Goal: Task Accomplishment & Management: Complete application form

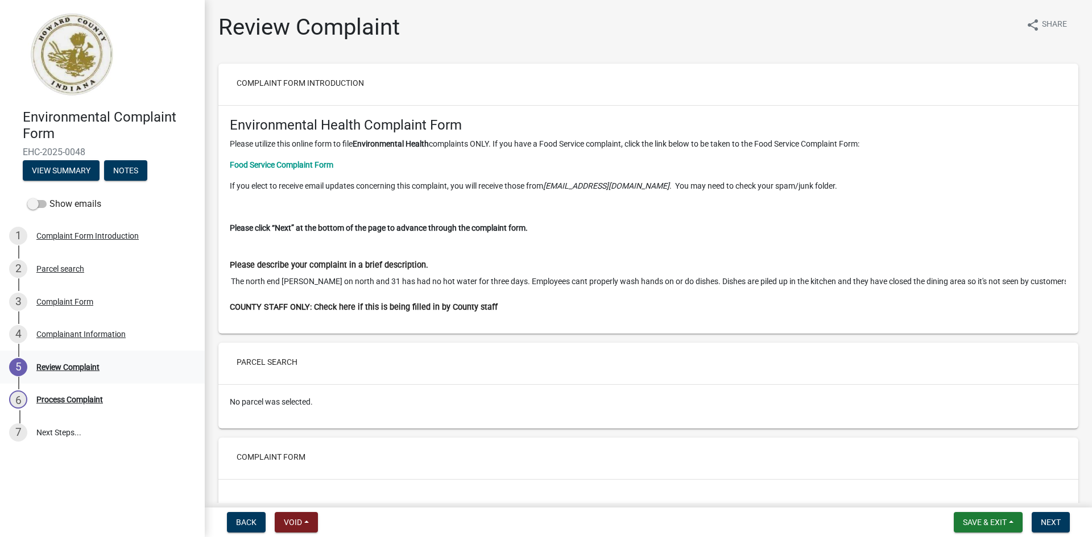
click at [50, 366] on div "Review Complaint" at bounding box center [67, 367] width 63 height 8
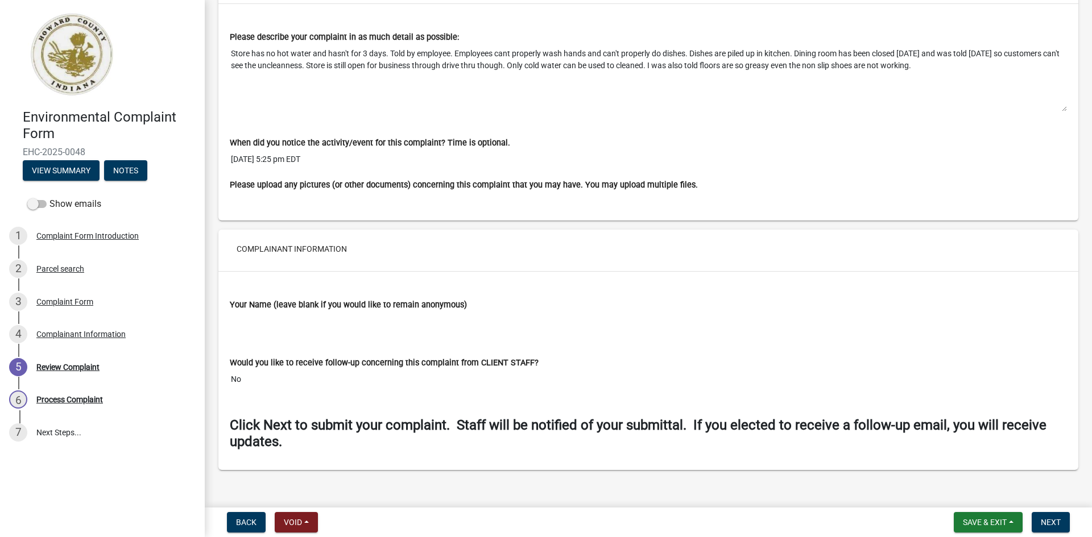
scroll to position [487, 0]
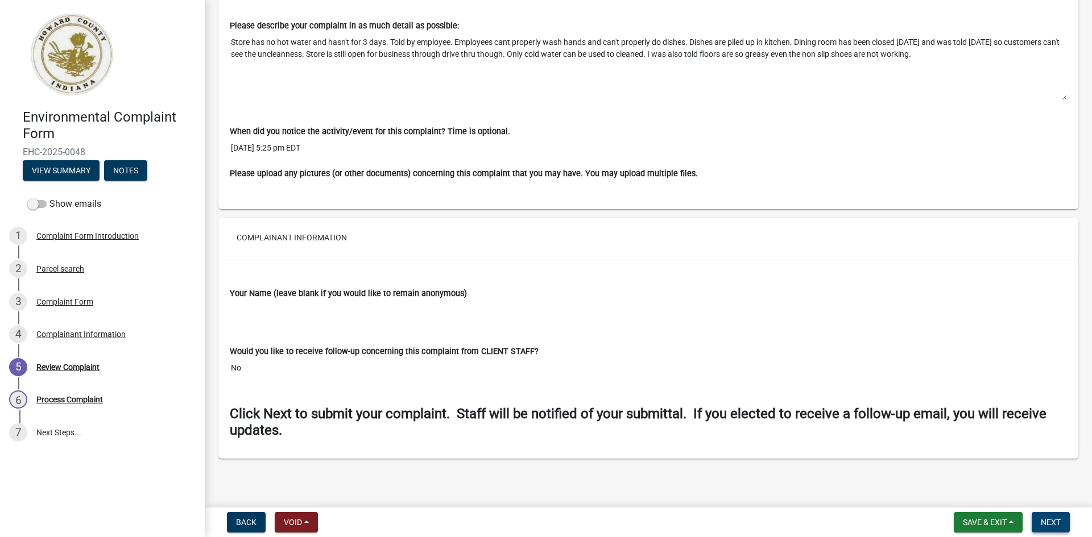
click at [1046, 521] on span "Next" at bounding box center [1050, 522] width 20 height 9
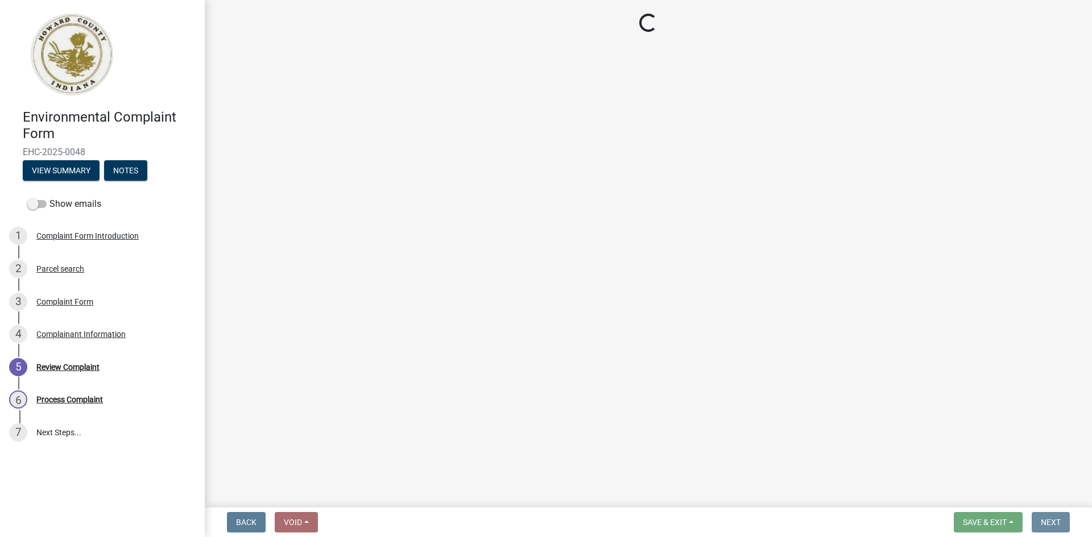
scroll to position [0, 0]
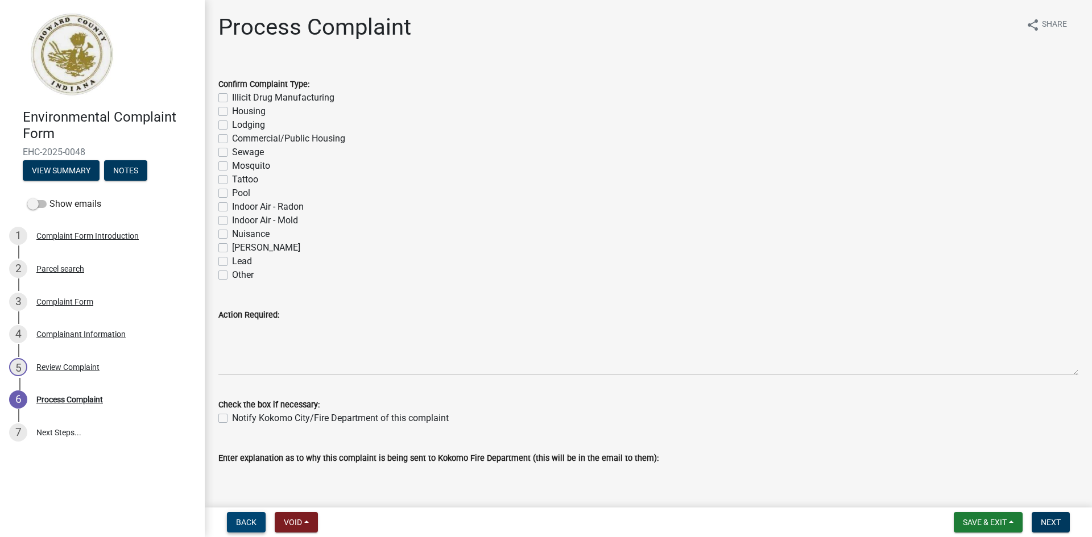
click at [243, 523] on span "Back" at bounding box center [246, 522] width 20 height 9
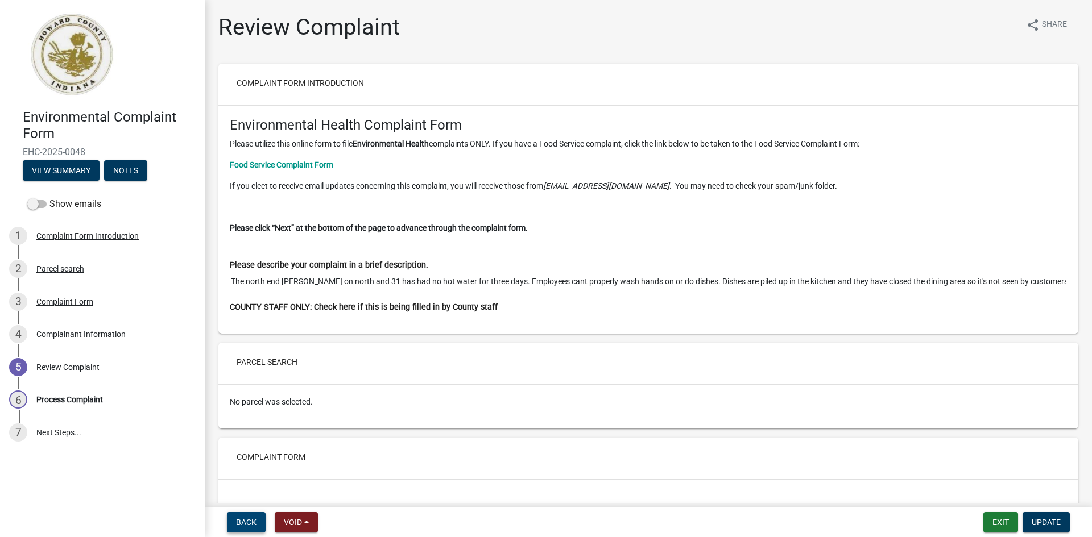
click at [247, 522] on span "Back" at bounding box center [246, 522] width 20 height 9
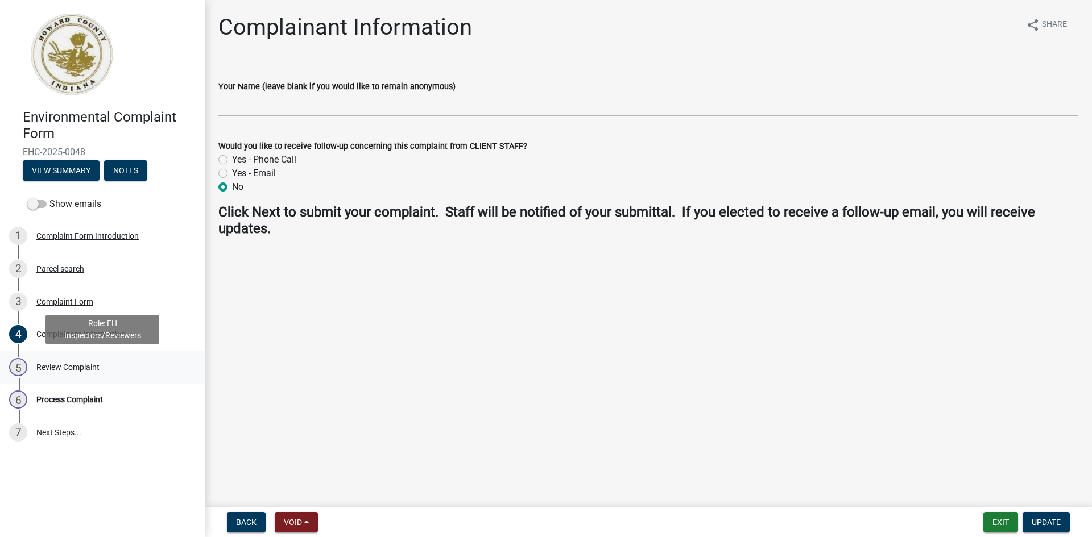
click at [45, 367] on div "Review Complaint" at bounding box center [67, 367] width 63 height 8
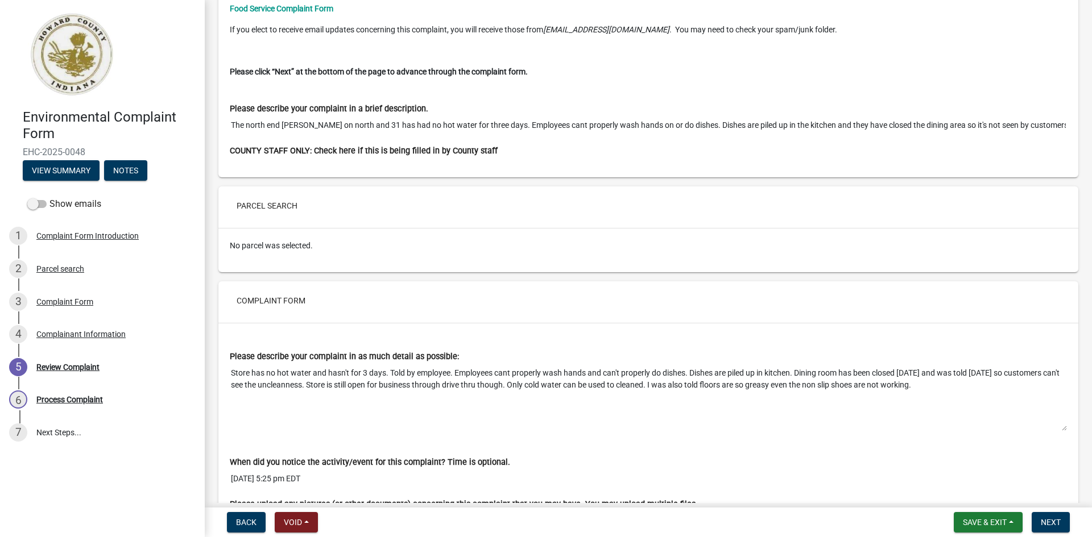
scroll to position [171, 0]
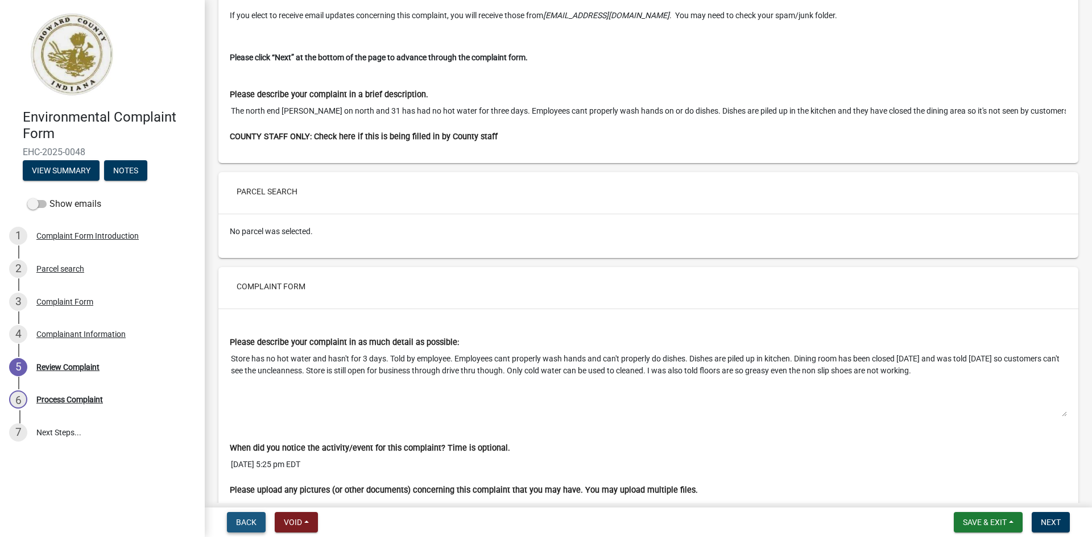
click at [248, 519] on span "Back" at bounding box center [246, 522] width 20 height 9
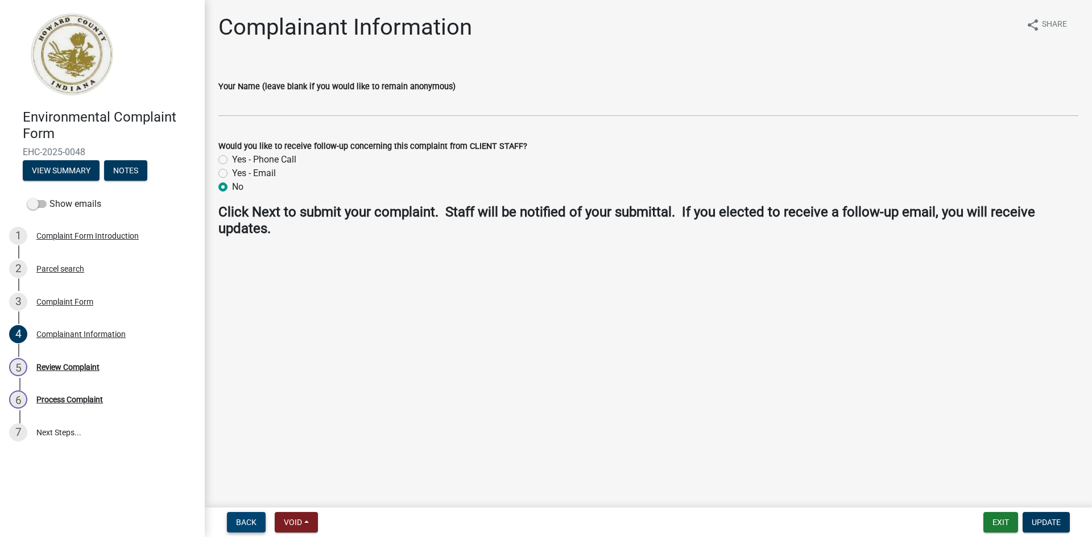
click at [246, 521] on span "Back" at bounding box center [246, 522] width 20 height 9
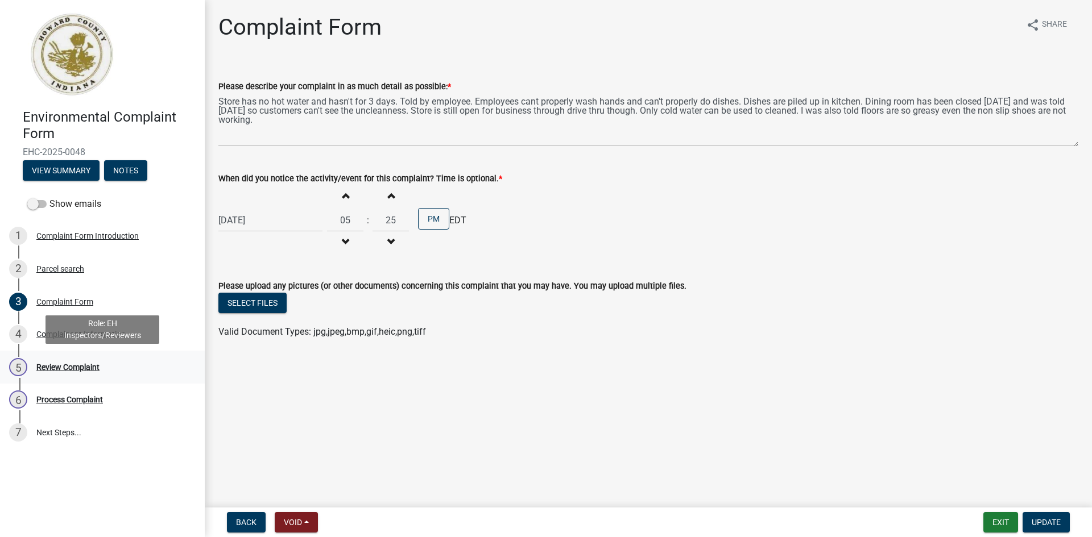
click at [43, 366] on div "Review Complaint" at bounding box center [67, 367] width 63 height 8
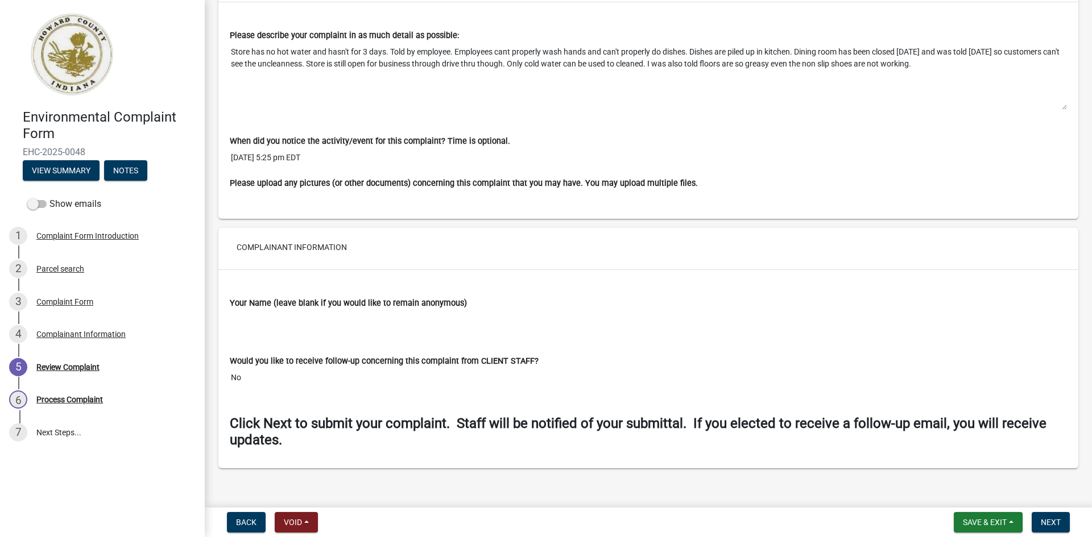
scroll to position [487, 0]
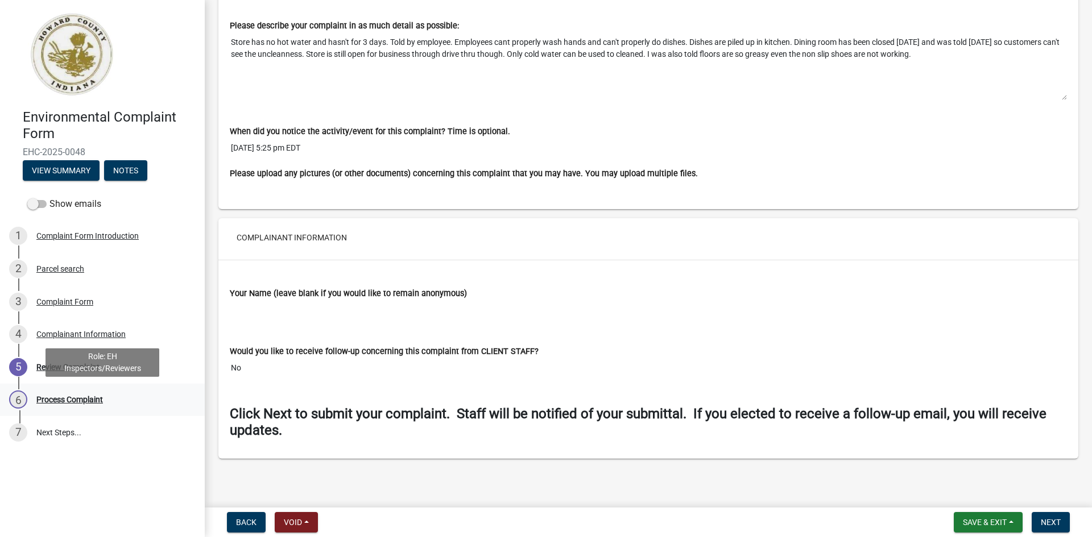
click at [76, 397] on div "Process Complaint" at bounding box center [69, 400] width 67 height 8
click at [1044, 521] on span "Next" at bounding box center [1050, 522] width 20 height 9
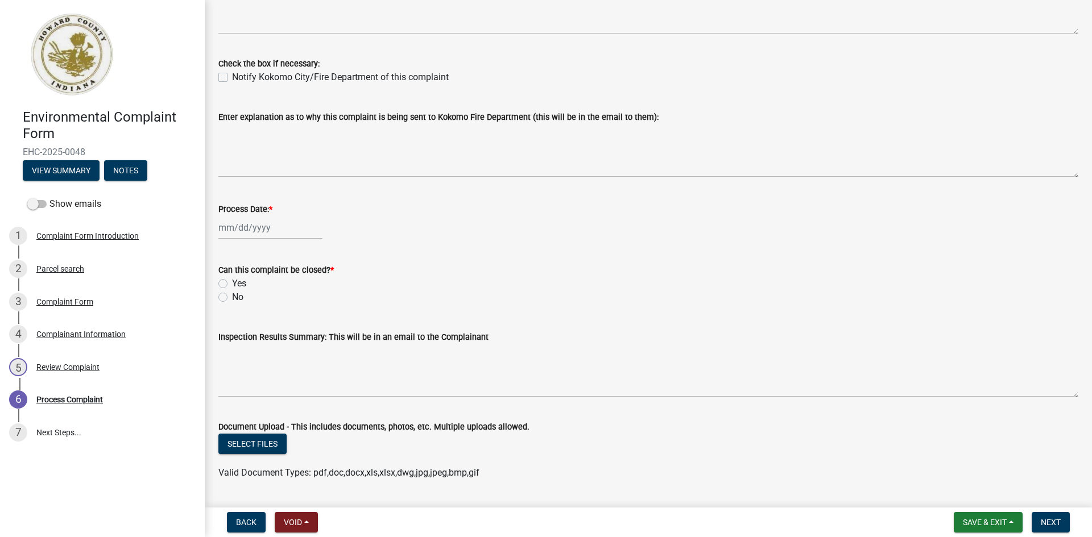
scroll to position [455, 0]
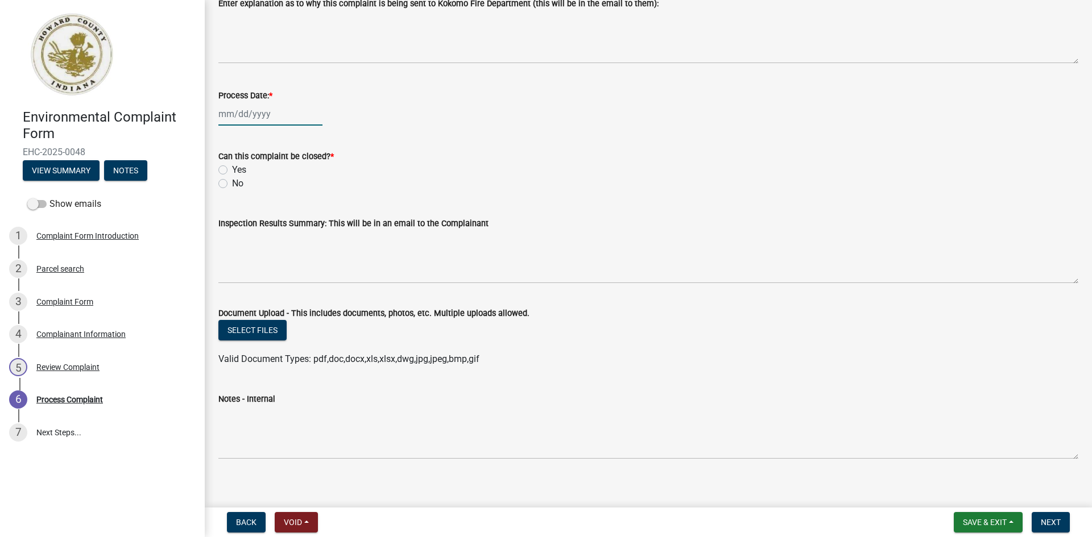
click at [224, 115] on div at bounding box center [270, 113] width 104 height 23
select select "9"
select select "2025"
click at [266, 210] on div "17" at bounding box center [266, 211] width 18 height 18
type input "09/17/2025"
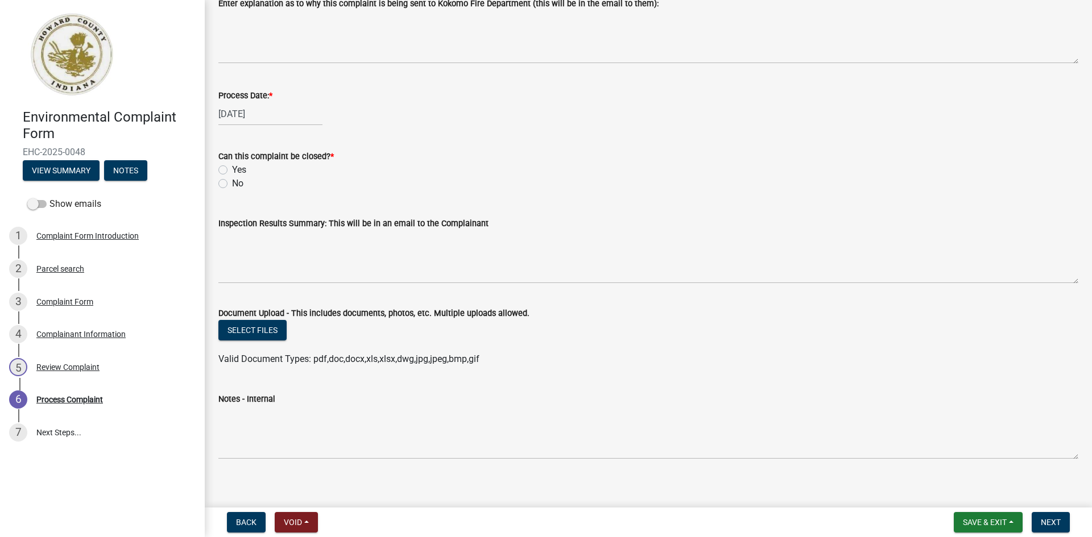
click at [232, 169] on label "Yes" at bounding box center [239, 170] width 14 height 14
click at [232, 169] on input "Yes" at bounding box center [235, 166] width 7 height 7
radio input "true"
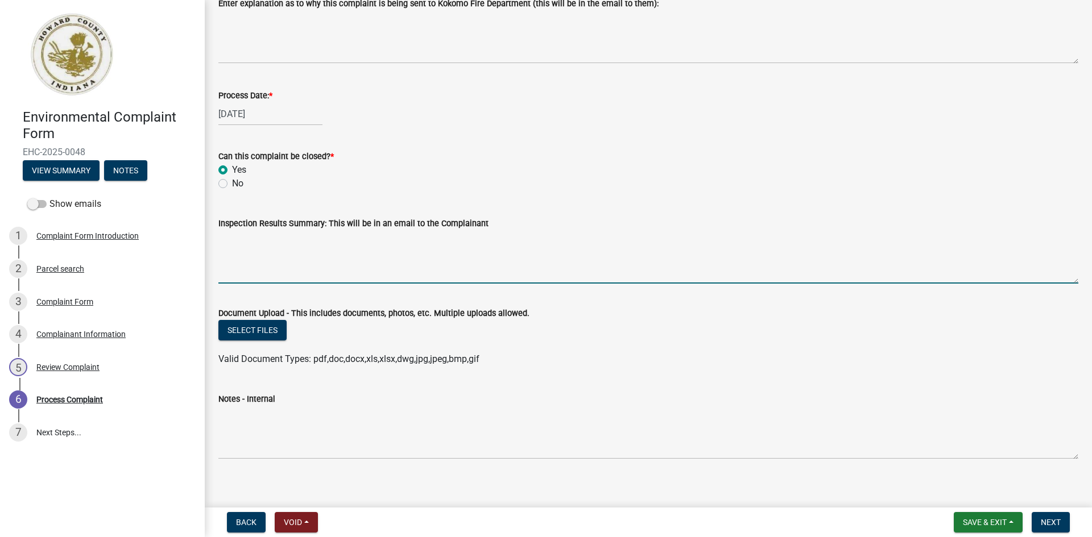
click at [233, 277] on textarea "Inspection Results Summary: This will be in an email to the Complainant" at bounding box center [648, 256] width 860 height 53
type textarea "Complaint addressed."
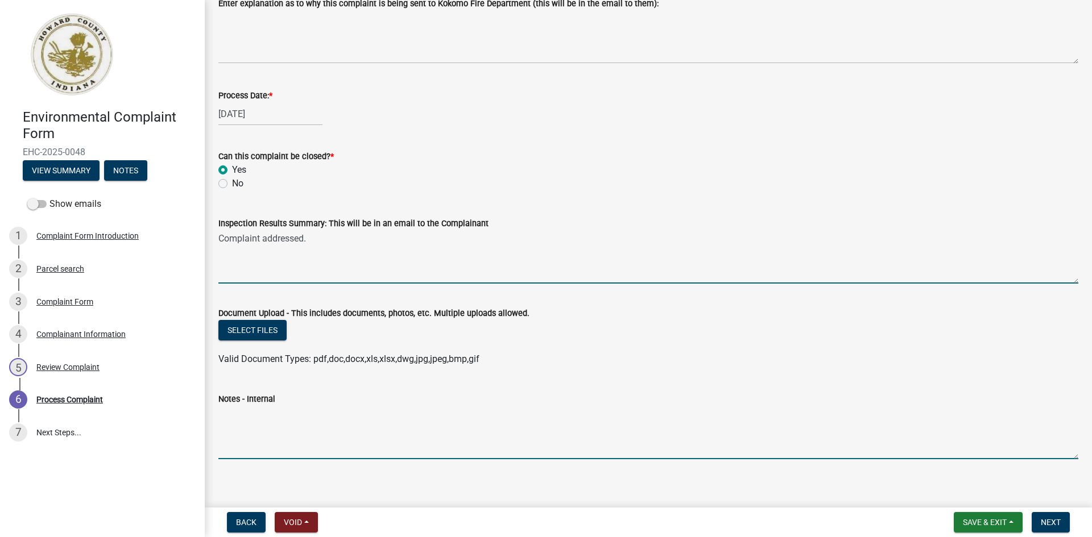
click at [267, 450] on textarea "Notes - Internal" at bounding box center [648, 432] width 860 height 53
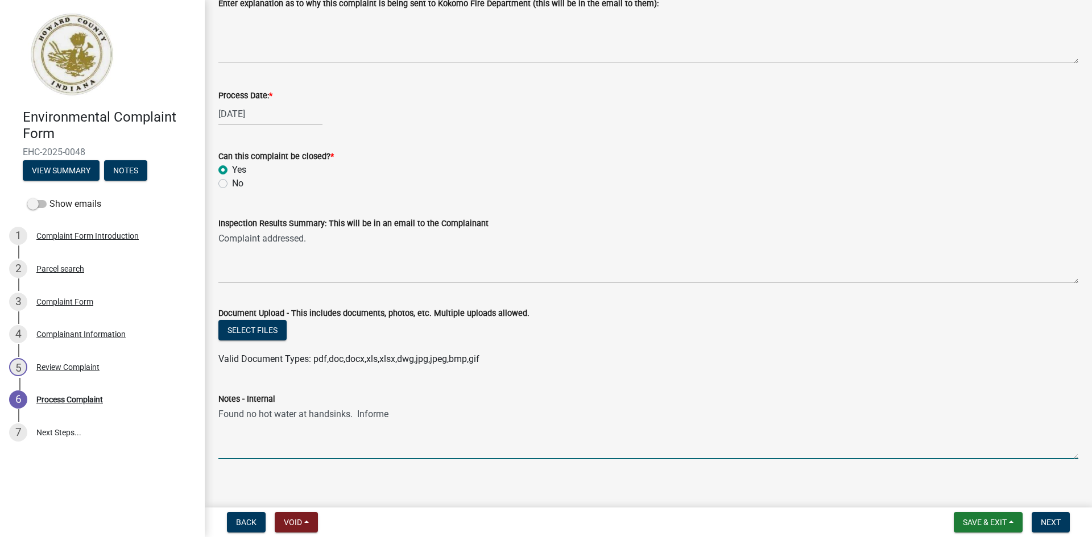
click at [329, 414] on textarea "Found no hot water at handsinks. Informe" at bounding box center [648, 432] width 860 height 53
click at [404, 421] on textarea "Found no hot water at hand sinks. Informe" at bounding box center [648, 432] width 860 height 53
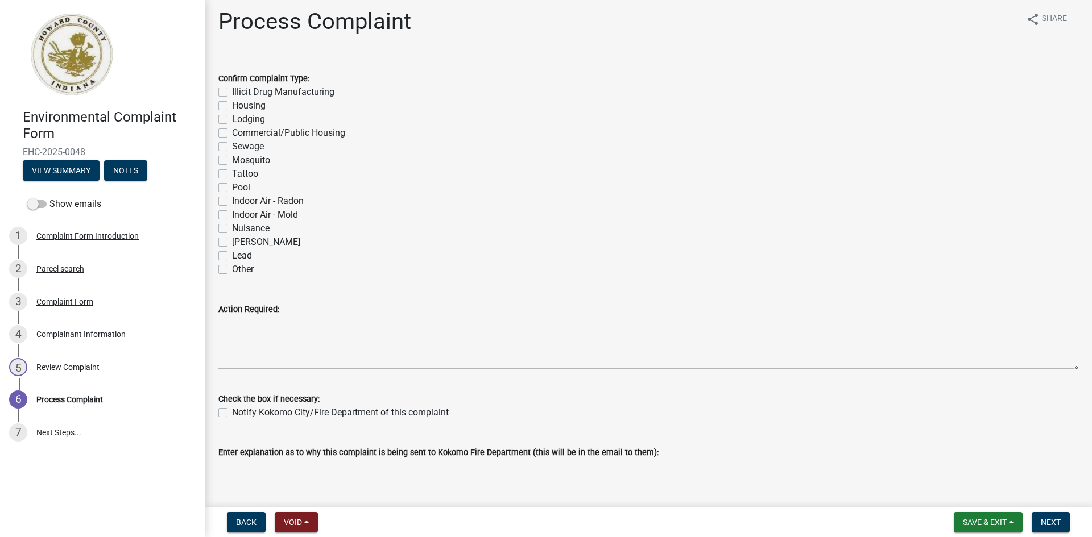
scroll to position [0, 0]
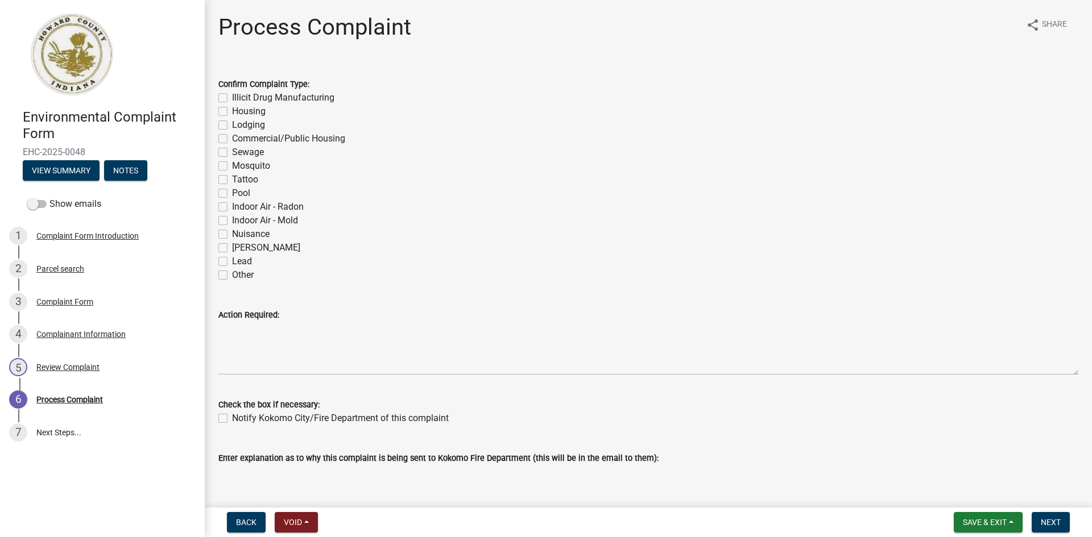
type textarea "Found no hot water at hand sinks. Informed manager they need to set up temporar…"
click at [232, 276] on label "Other" at bounding box center [243, 275] width 22 height 14
click at [232, 276] on input "Other" at bounding box center [235, 271] width 7 height 7
checkbox input "true"
checkbox input "false"
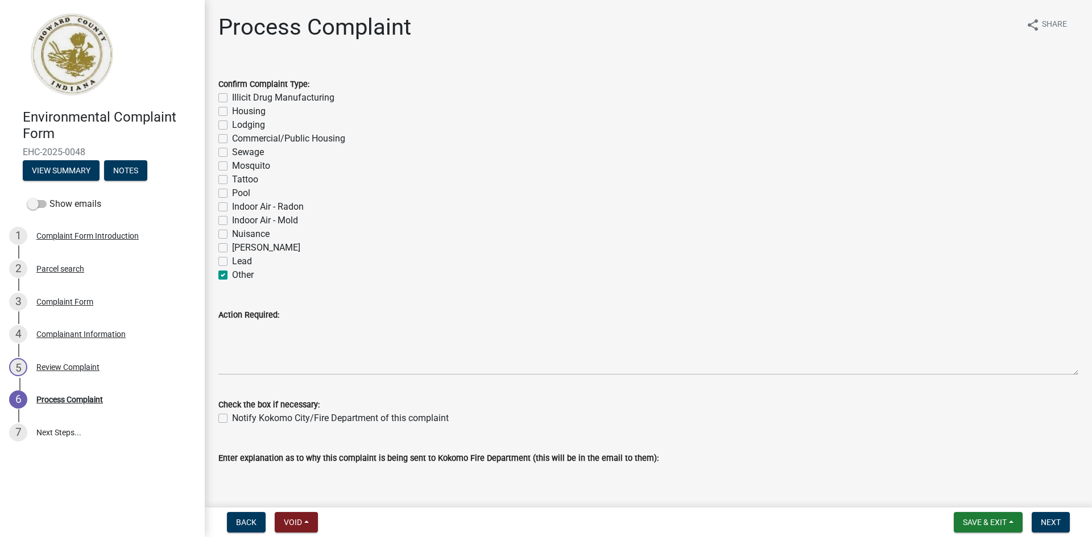
checkbox input "false"
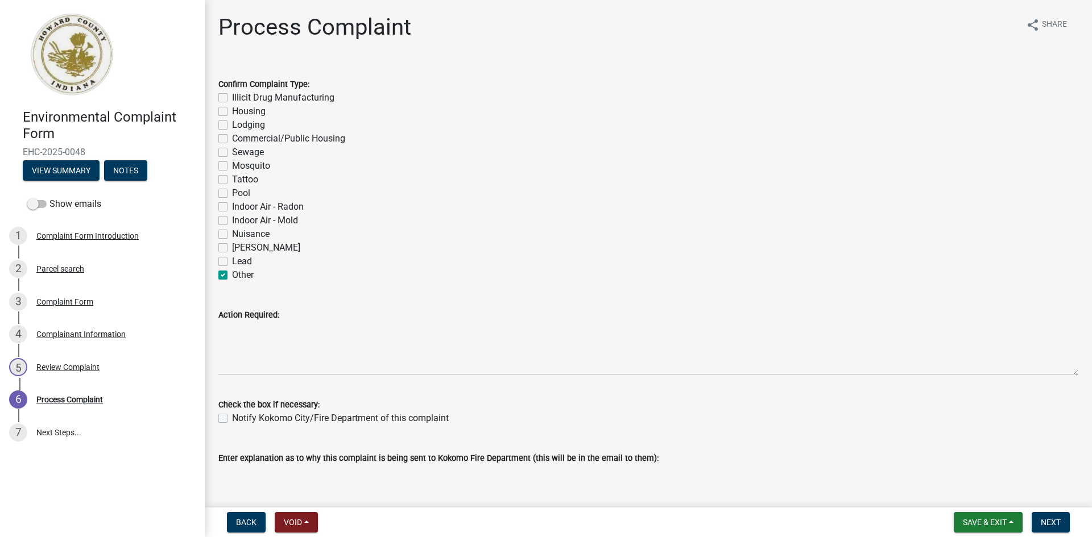
checkbox input "false"
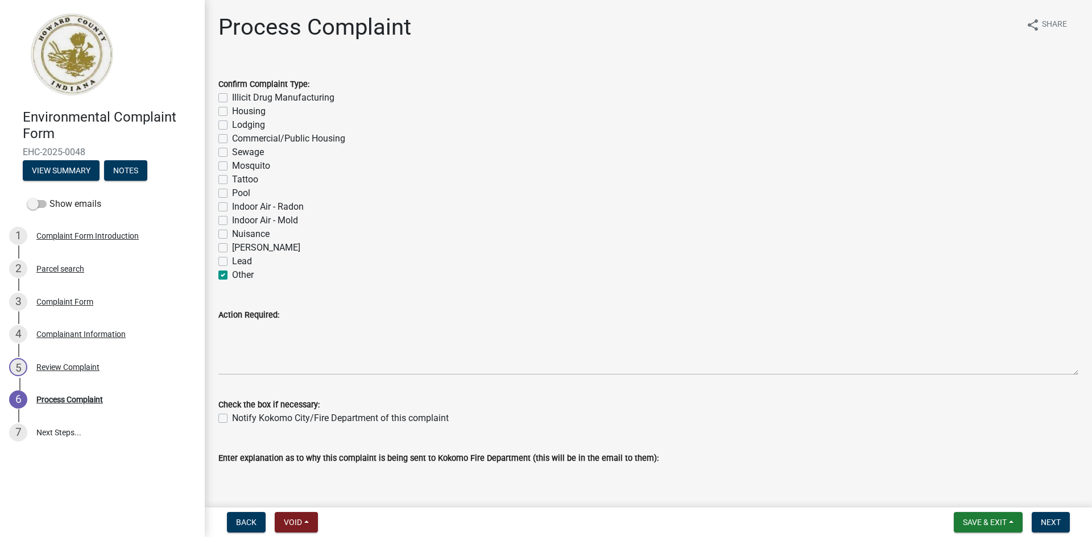
checkbox input "false"
checkbox input "true"
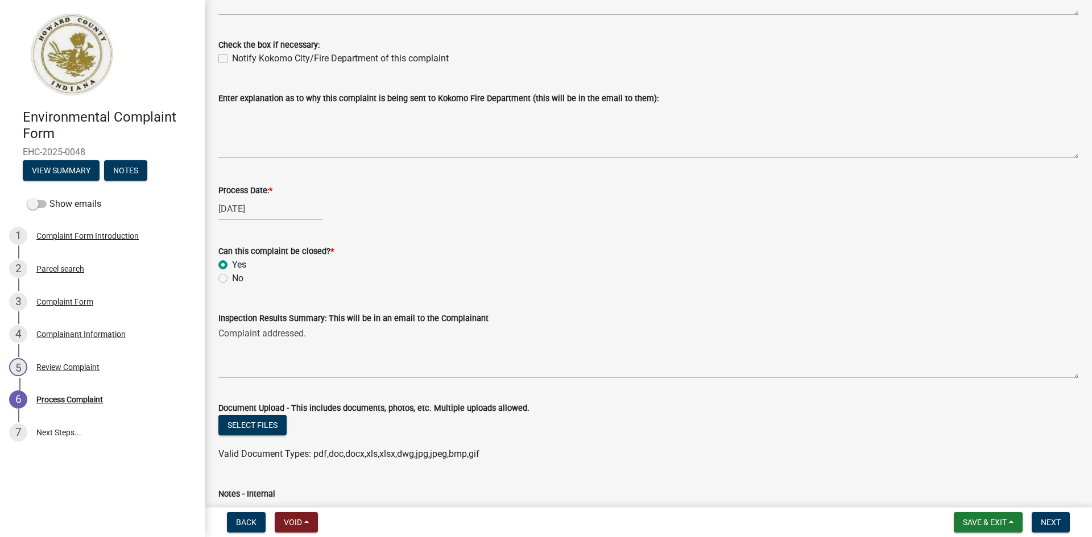
scroll to position [464, 0]
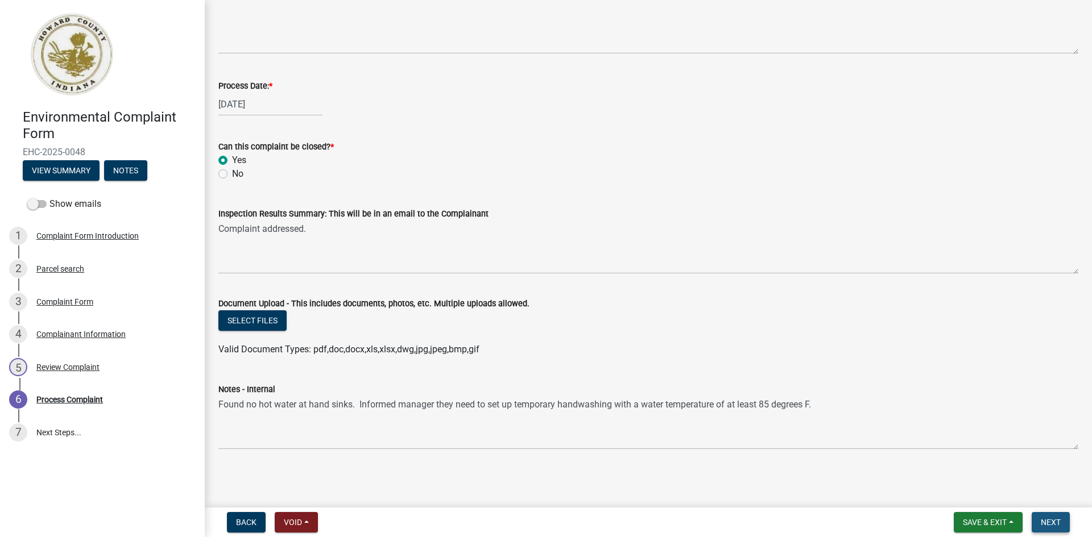
click at [1044, 519] on span "Next" at bounding box center [1050, 522] width 20 height 9
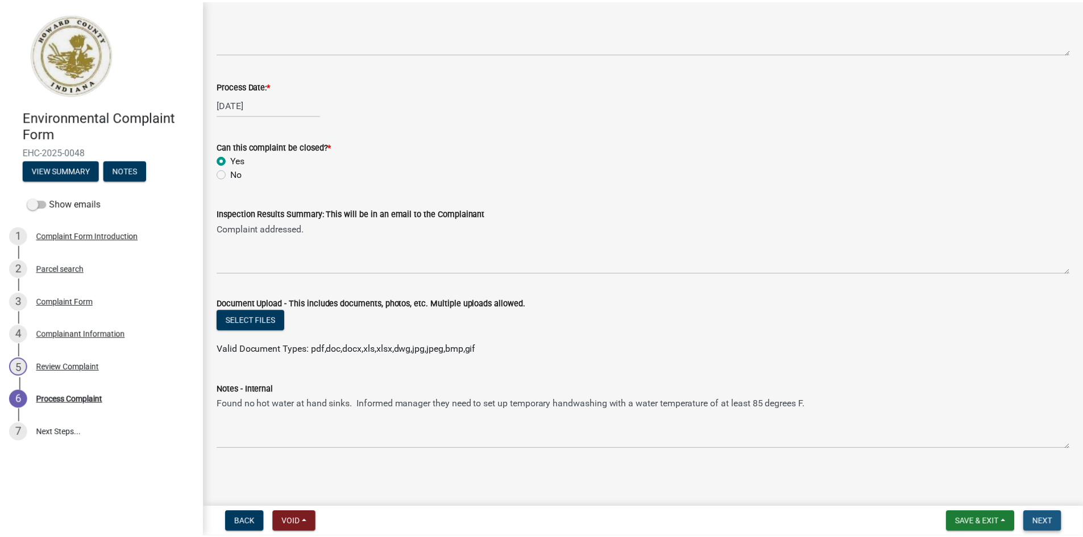
scroll to position [0, 0]
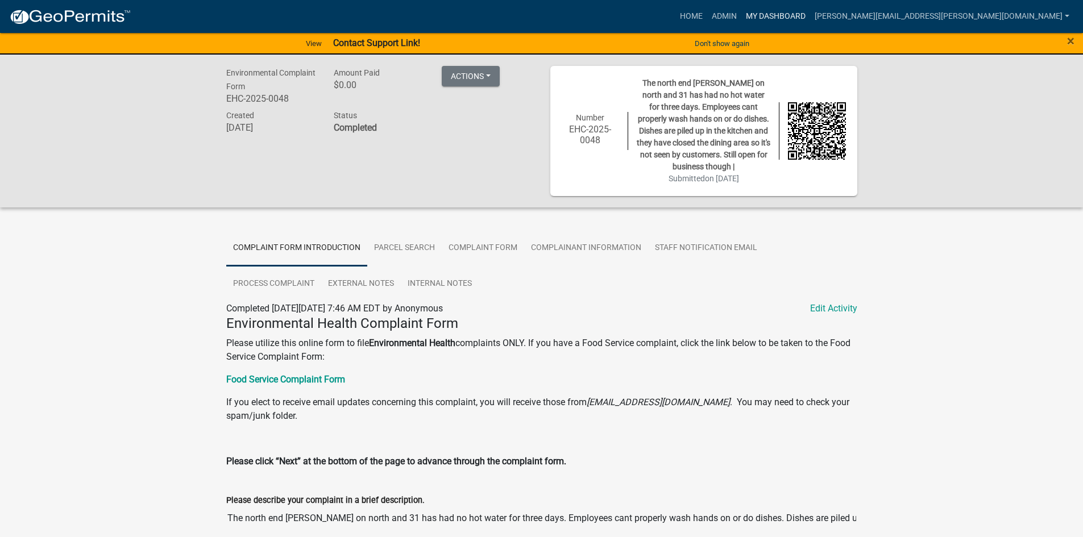
click at [810, 12] on link "My Dashboard" at bounding box center [775, 17] width 69 height 22
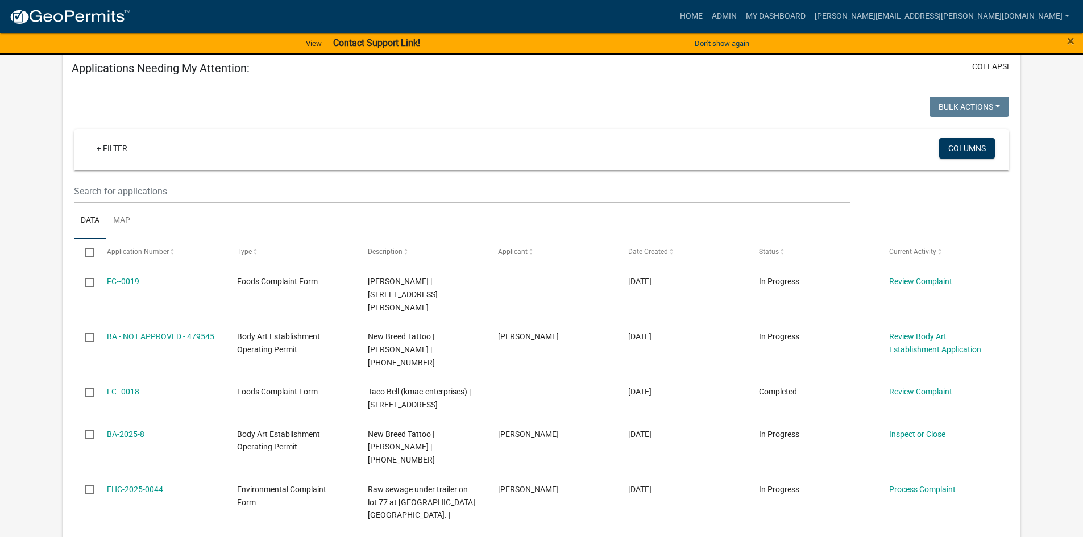
scroll to position [156, 0]
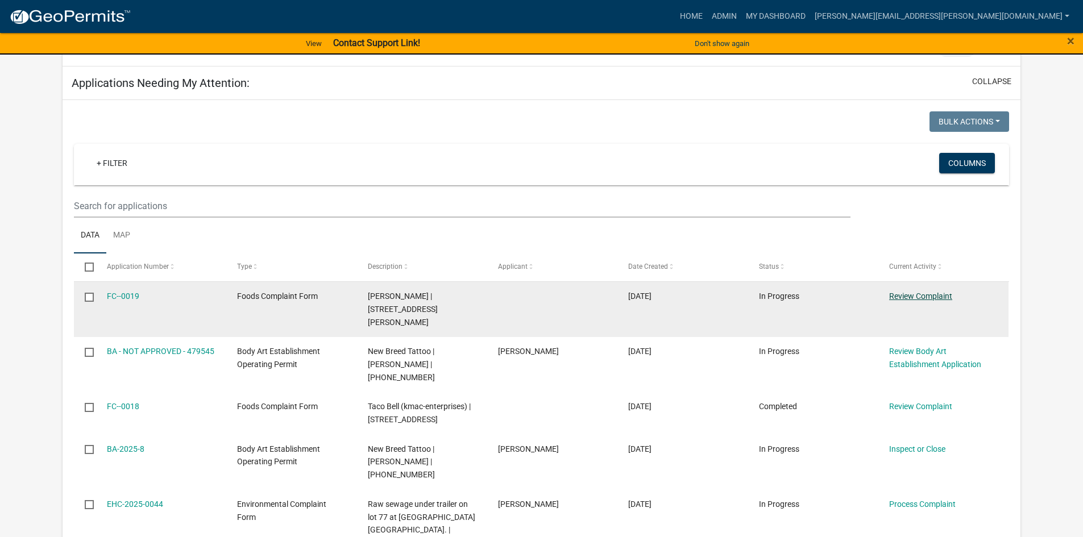
click at [931, 294] on link "Review Complaint" at bounding box center [920, 296] width 63 height 9
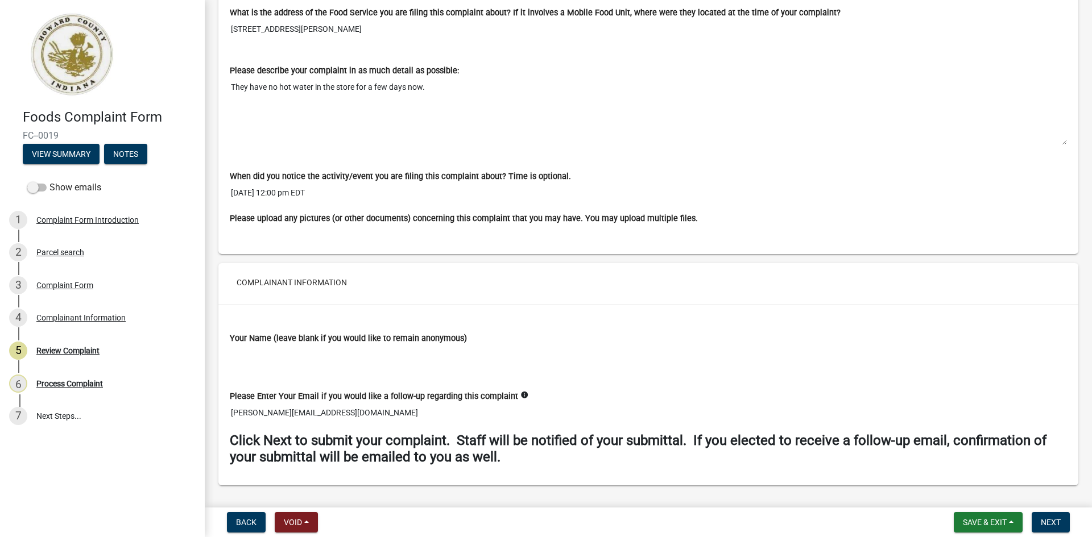
scroll to position [910, 0]
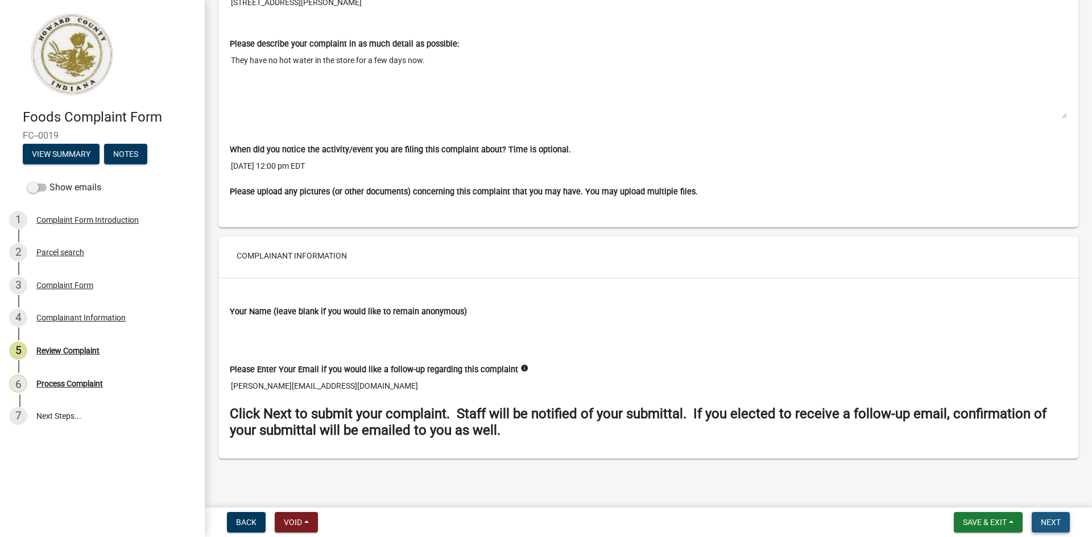
click at [1050, 522] on span "Next" at bounding box center [1050, 522] width 20 height 9
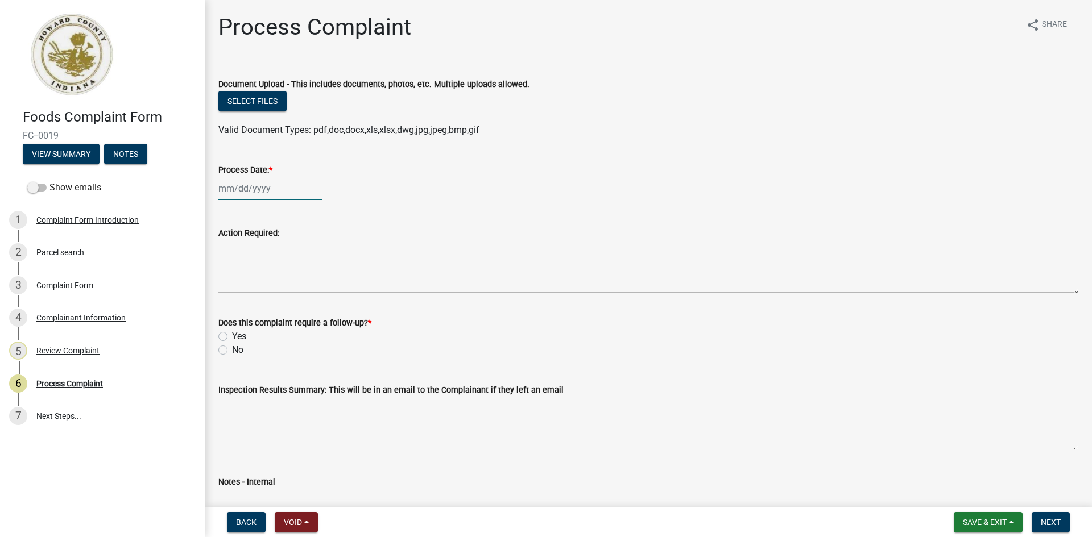
click at [226, 185] on div at bounding box center [270, 188] width 104 height 23
select select "9"
select select "2025"
click at [271, 287] on div "17" at bounding box center [266, 285] width 18 height 18
type input "09/17/2025"
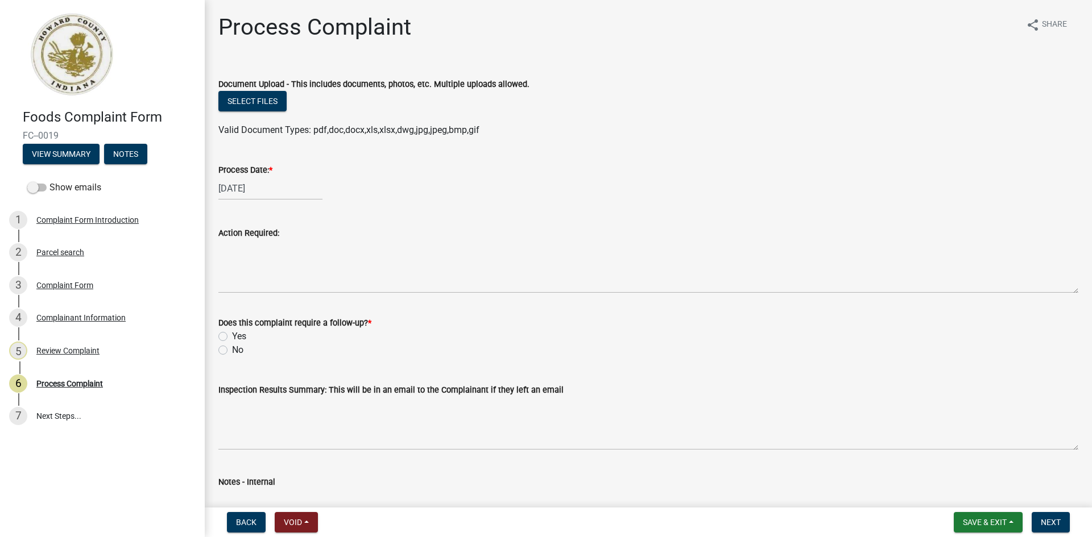
click at [232, 350] on label "No" at bounding box center [237, 350] width 11 height 14
click at [232, 350] on input "No" at bounding box center [235, 346] width 7 height 7
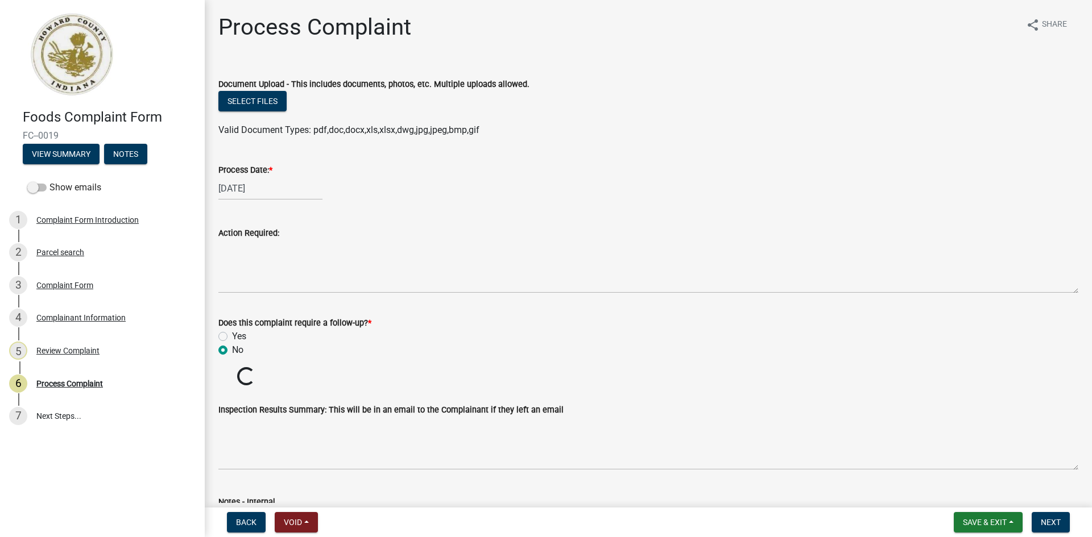
radio input "true"
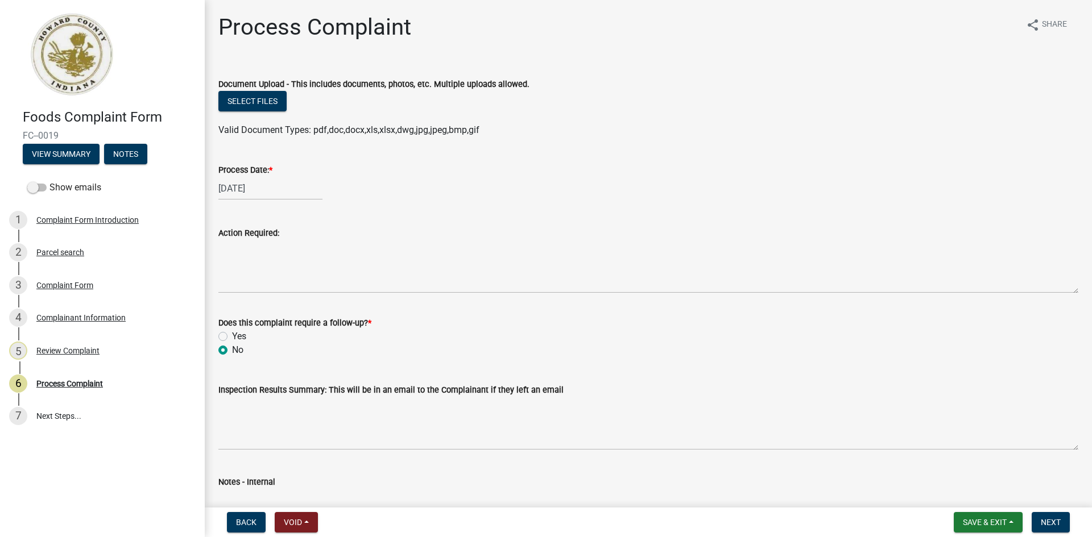
click at [232, 334] on label "Yes" at bounding box center [239, 337] width 14 height 14
click at [232, 334] on input "Yes" at bounding box center [235, 333] width 7 height 7
radio input "true"
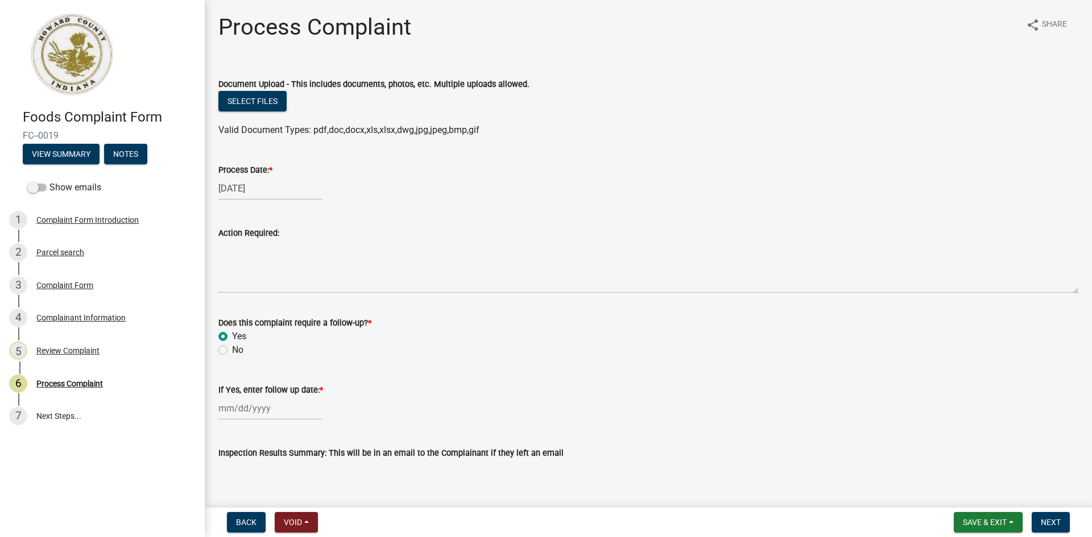
click at [232, 349] on label "No" at bounding box center [237, 350] width 11 height 14
click at [232, 349] on input "No" at bounding box center [235, 346] width 7 height 7
radio input "true"
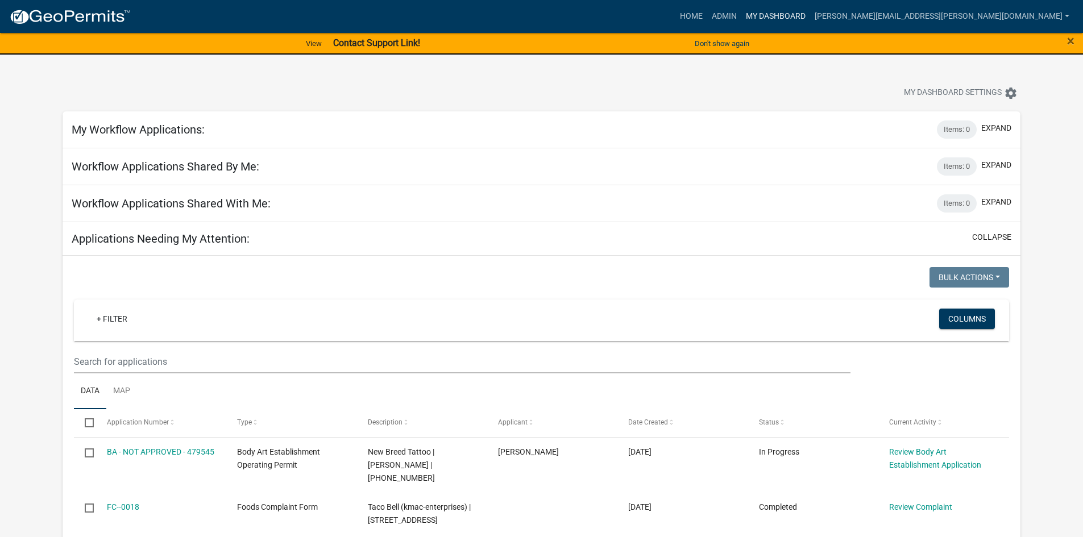
click at [810, 19] on link "My Dashboard" at bounding box center [775, 17] width 69 height 22
click at [741, 16] on link "Admin" at bounding box center [724, 17] width 34 height 22
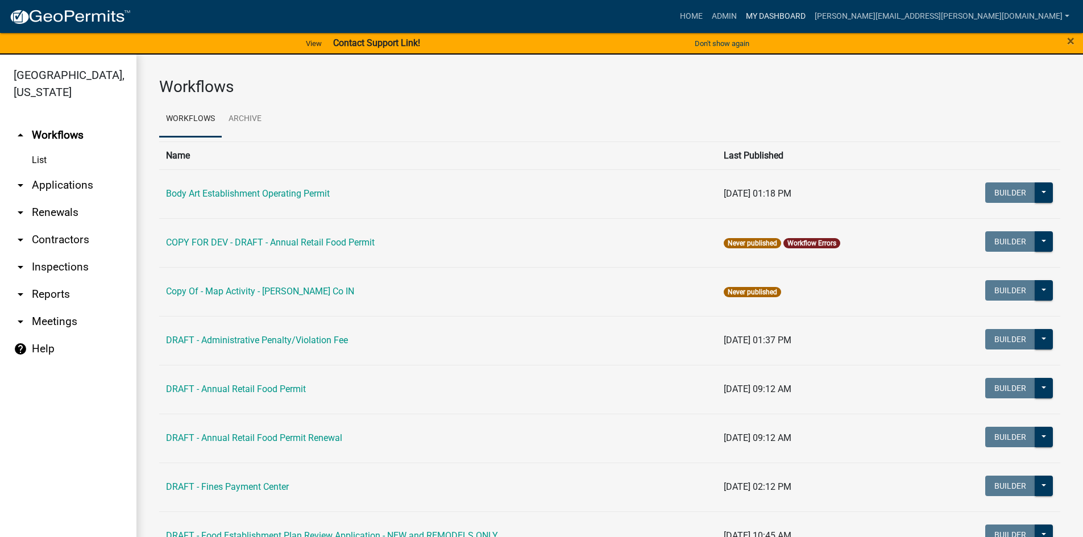
click at [810, 16] on link "My Dashboard" at bounding box center [775, 17] width 69 height 22
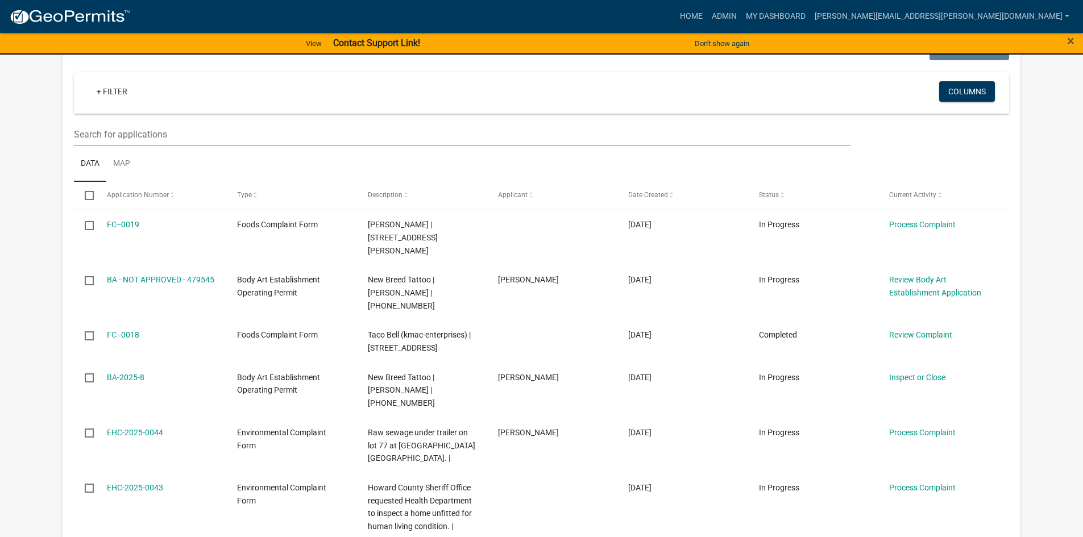
scroll to position [214, 0]
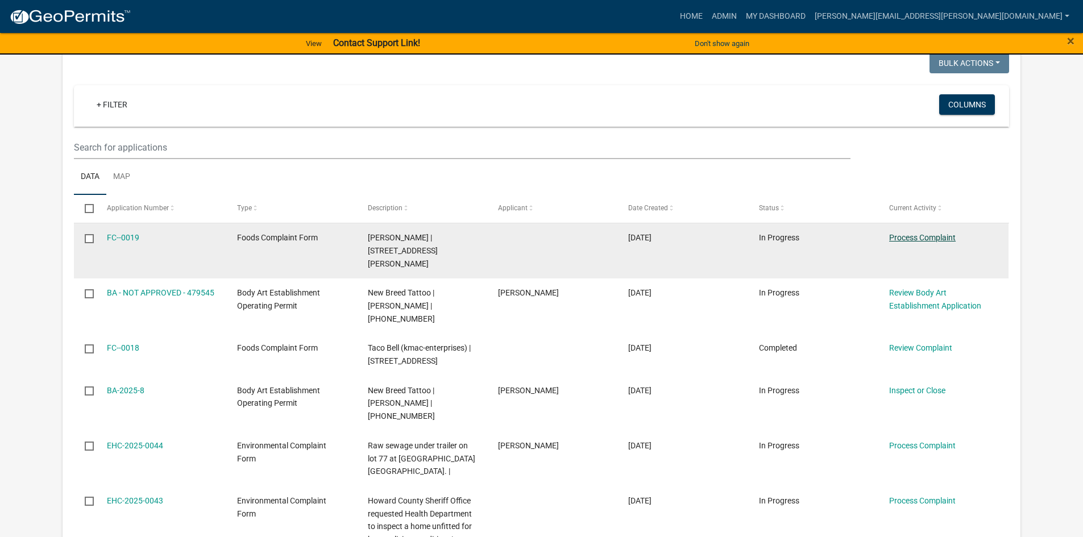
click at [911, 236] on link "Process Complaint" at bounding box center [922, 237] width 67 height 9
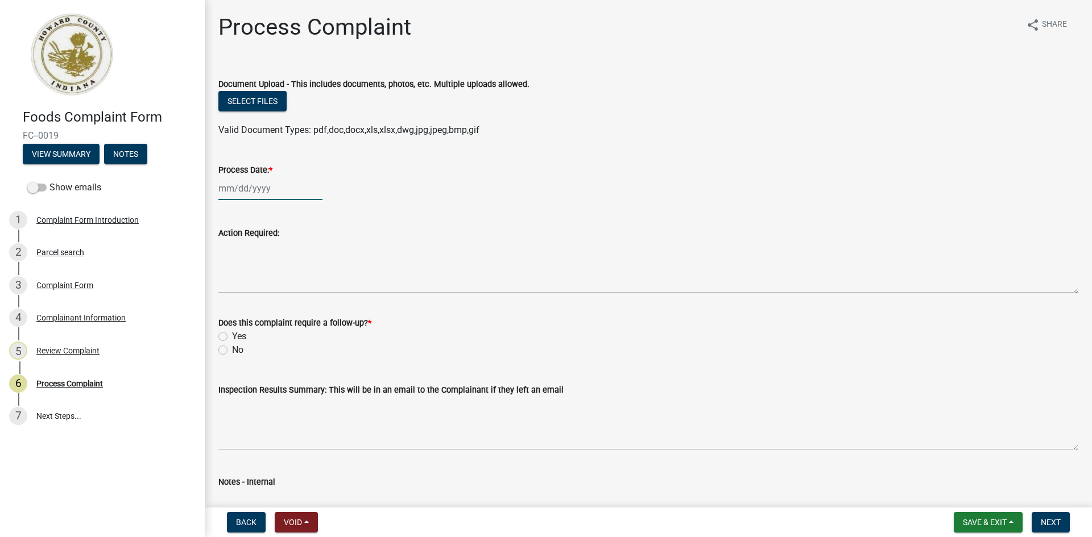
click at [224, 189] on div at bounding box center [270, 188] width 104 height 23
select select "9"
select select "2025"
click at [265, 288] on div "17" at bounding box center [266, 285] width 18 height 18
type input "09/17/2025"
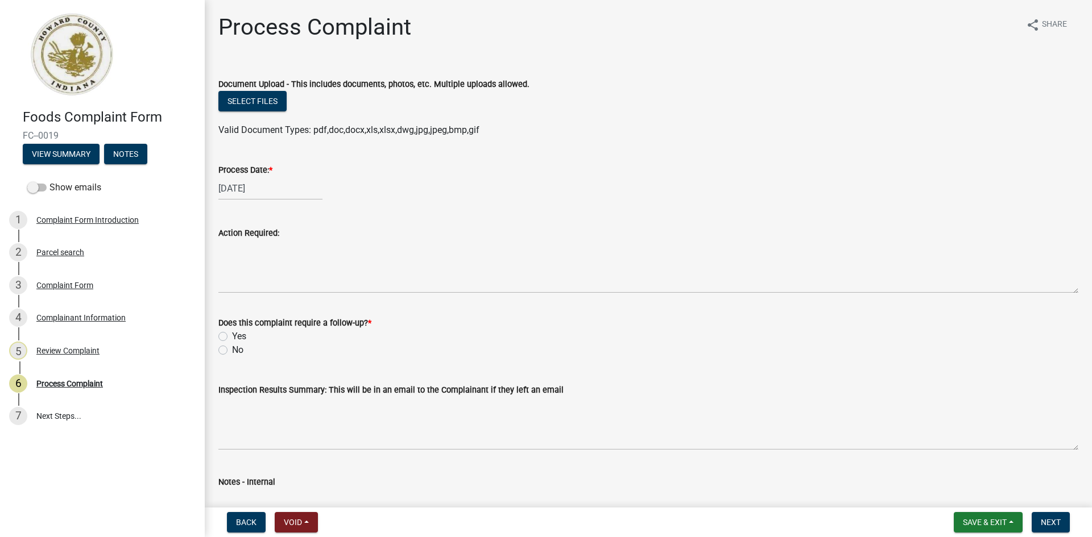
click at [232, 350] on label "No" at bounding box center [237, 350] width 11 height 14
click at [232, 350] on input "No" at bounding box center [235, 346] width 7 height 7
radio input "true"
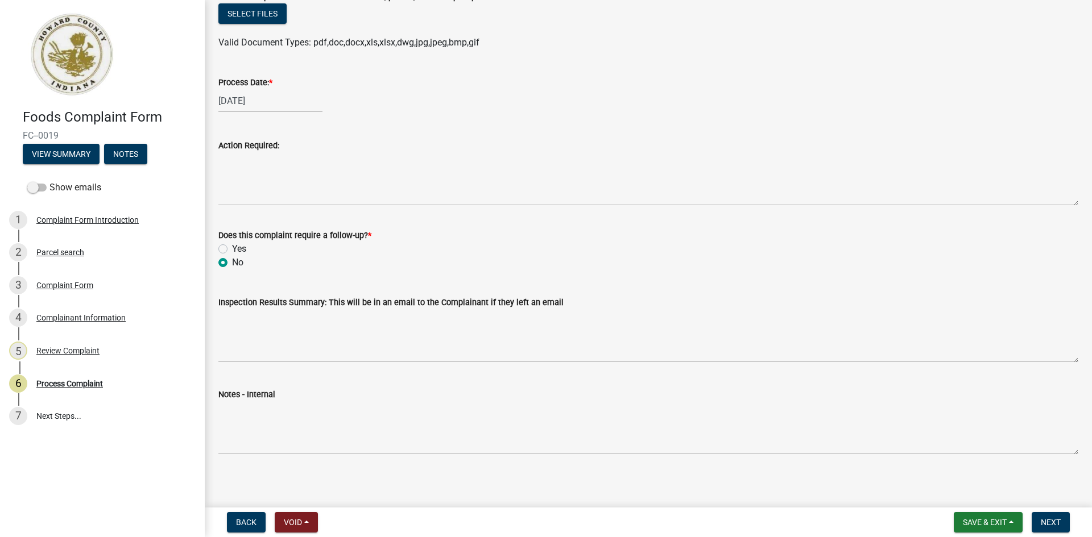
scroll to position [93, 0]
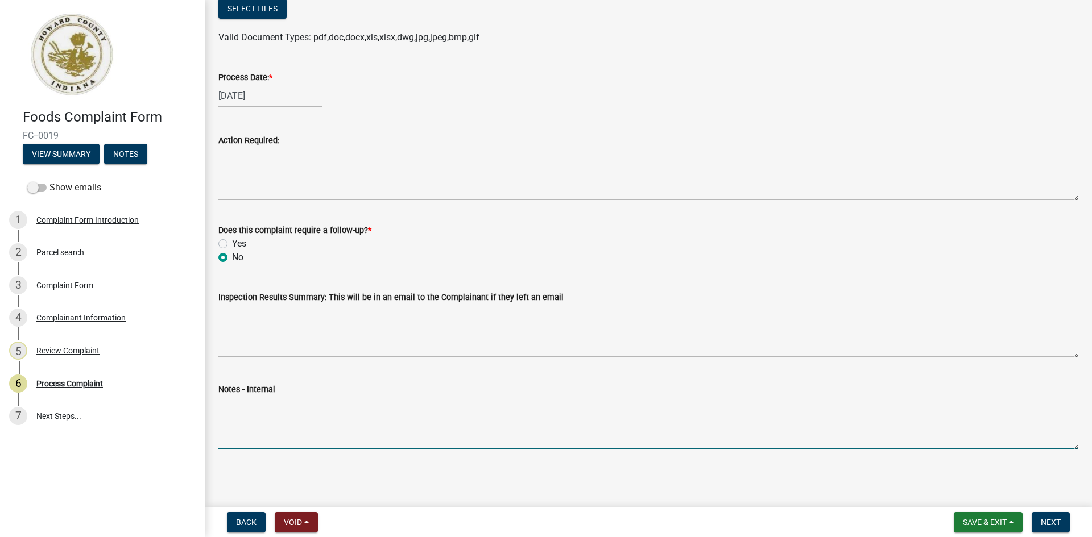
click at [245, 438] on textarea "Notes - Internal" at bounding box center [648, 422] width 860 height 53
type textarea "Found no hot water at hand sinks. Informed manager they need to set up temporar…"
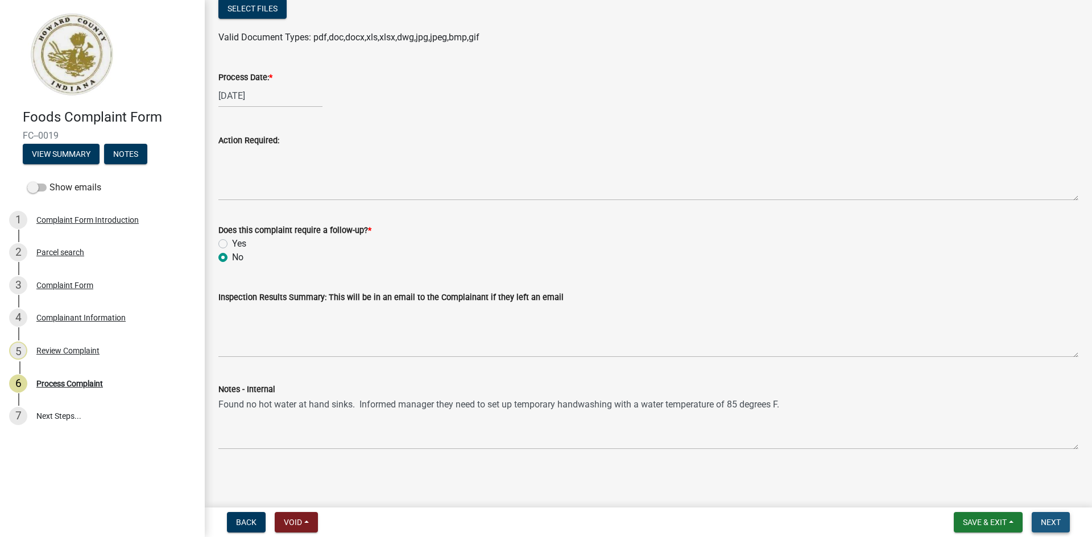
click at [1047, 521] on span "Next" at bounding box center [1050, 522] width 20 height 9
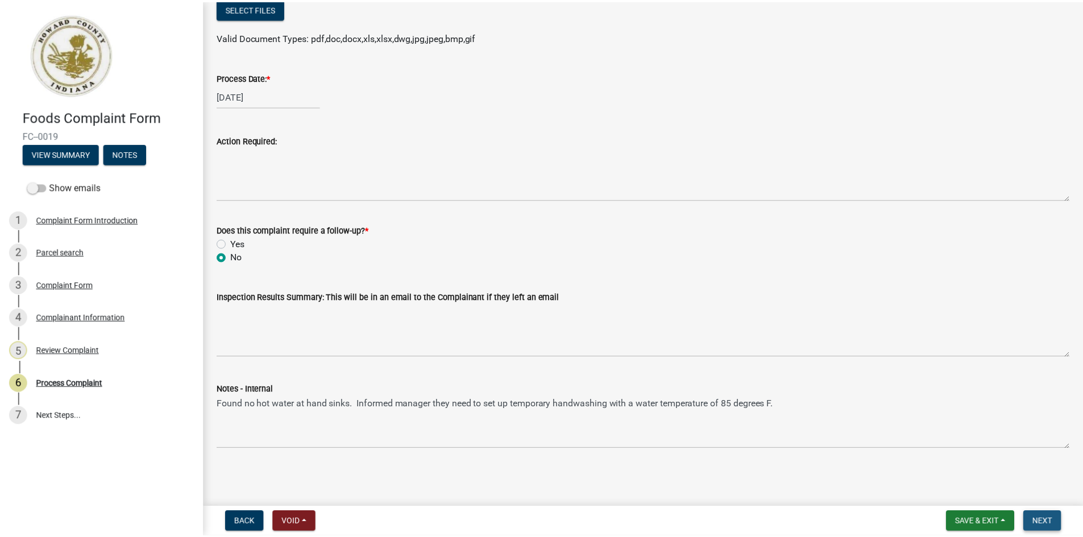
scroll to position [0, 0]
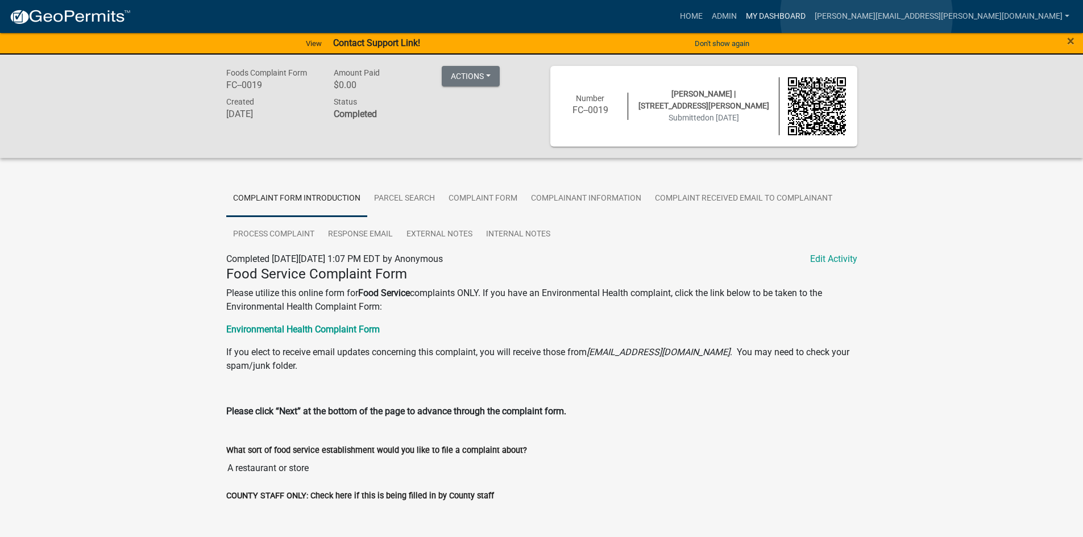
click at [810, 16] on link "My Dashboard" at bounding box center [775, 17] width 69 height 22
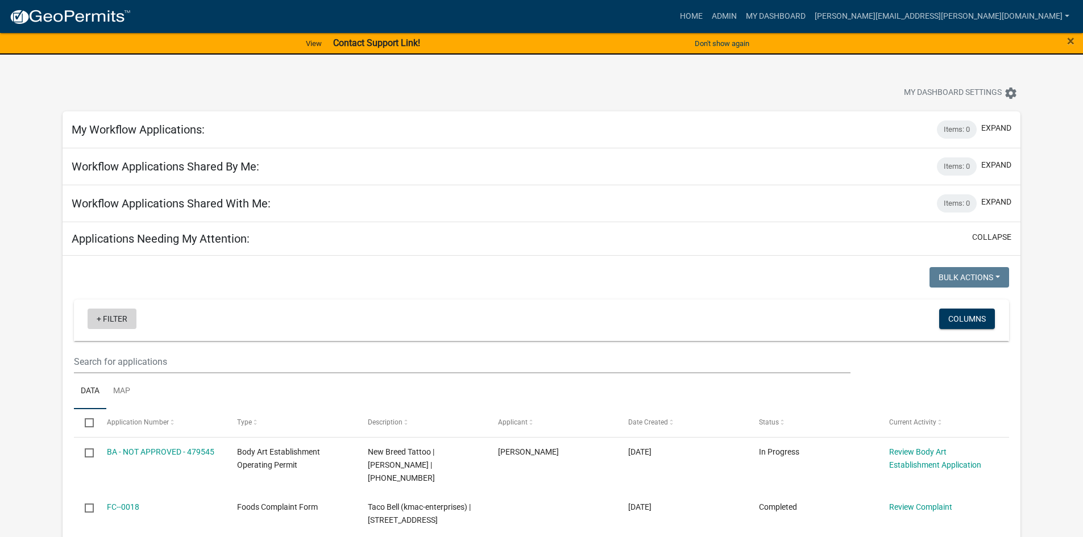
click at [101, 320] on link "+ Filter" at bounding box center [112, 319] width 49 height 20
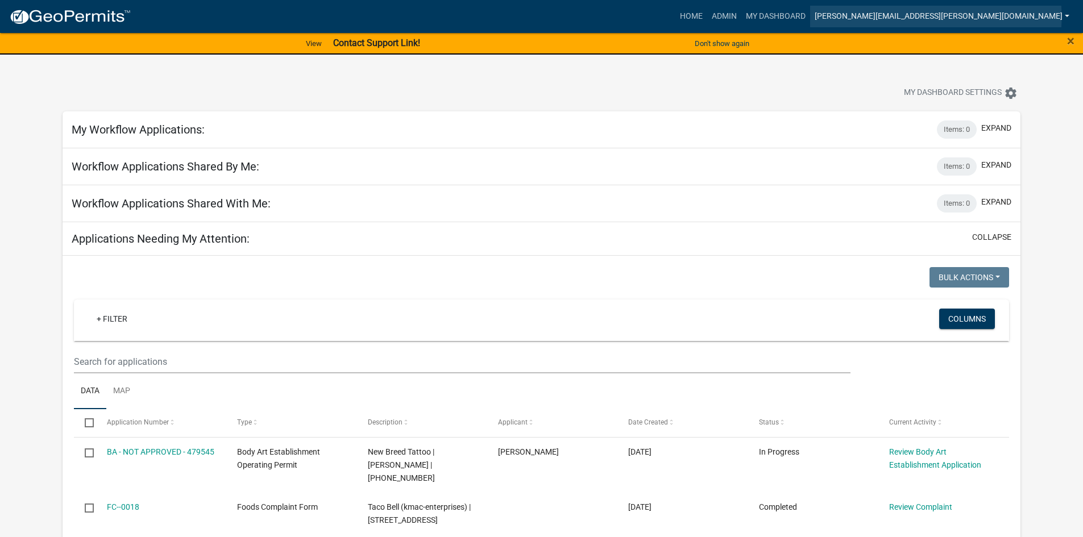
click at [948, 17] on link "tara.walker@howardcountyin.gov" at bounding box center [942, 17] width 264 height 22
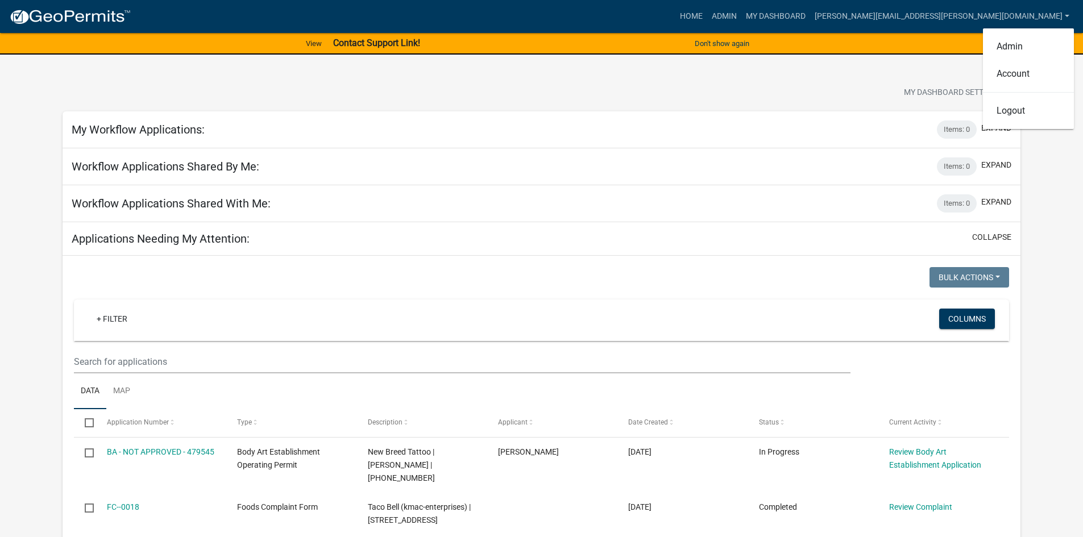
click at [710, 18] on div "Home Admin My Dashboard tara.walker@howardcountyin.gov Admin Account Logout" at bounding box center [607, 17] width 934 height 22
click at [741, 16] on link "Admin" at bounding box center [724, 17] width 34 height 22
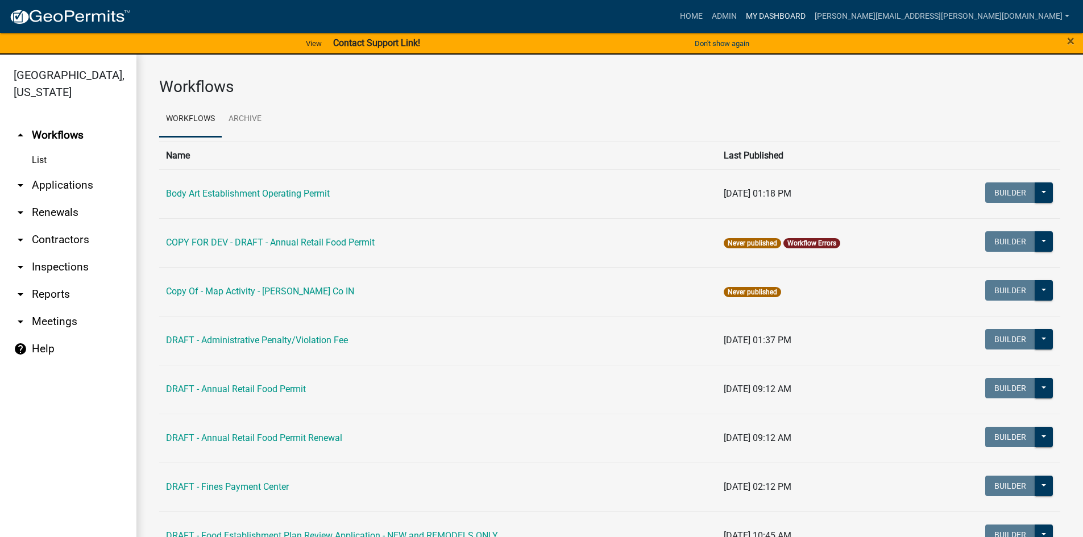
click at [810, 13] on link "My Dashboard" at bounding box center [775, 17] width 69 height 22
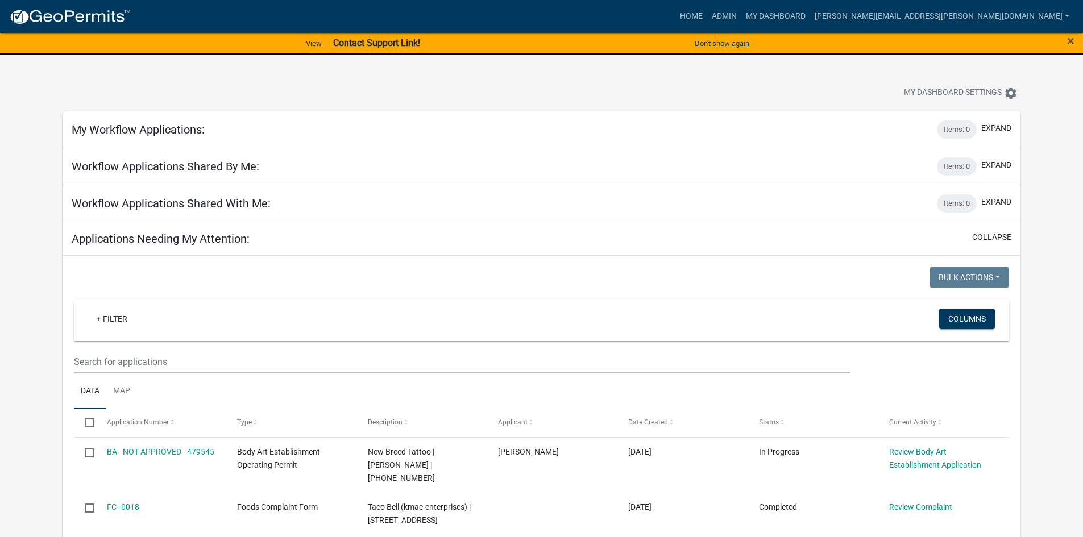
click at [1000, 239] on button "collapse" at bounding box center [991, 237] width 39 height 12
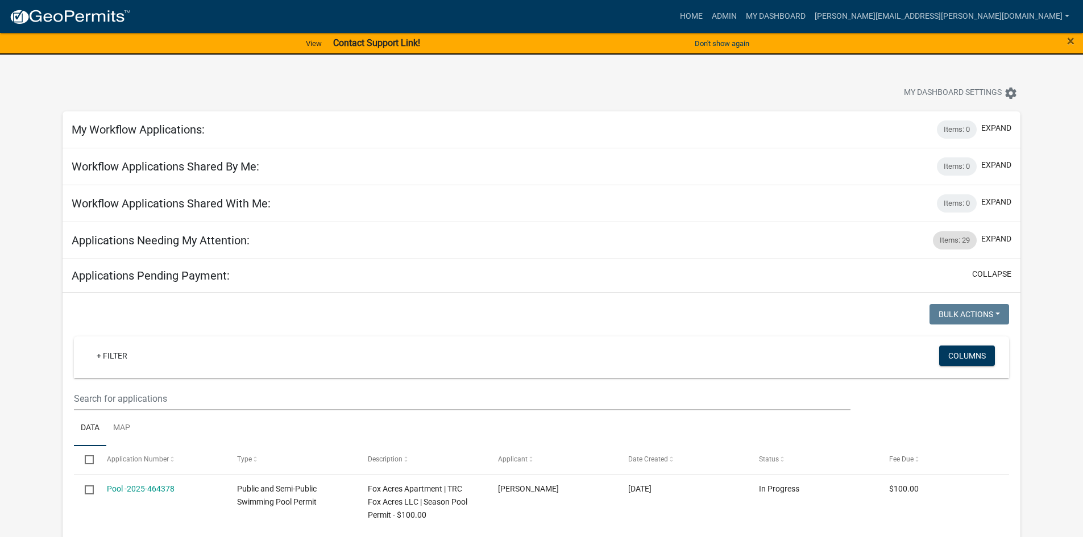
click at [948, 239] on div "Items: 29" at bounding box center [955, 240] width 44 height 18
click at [990, 238] on button "expand" at bounding box center [996, 239] width 30 height 12
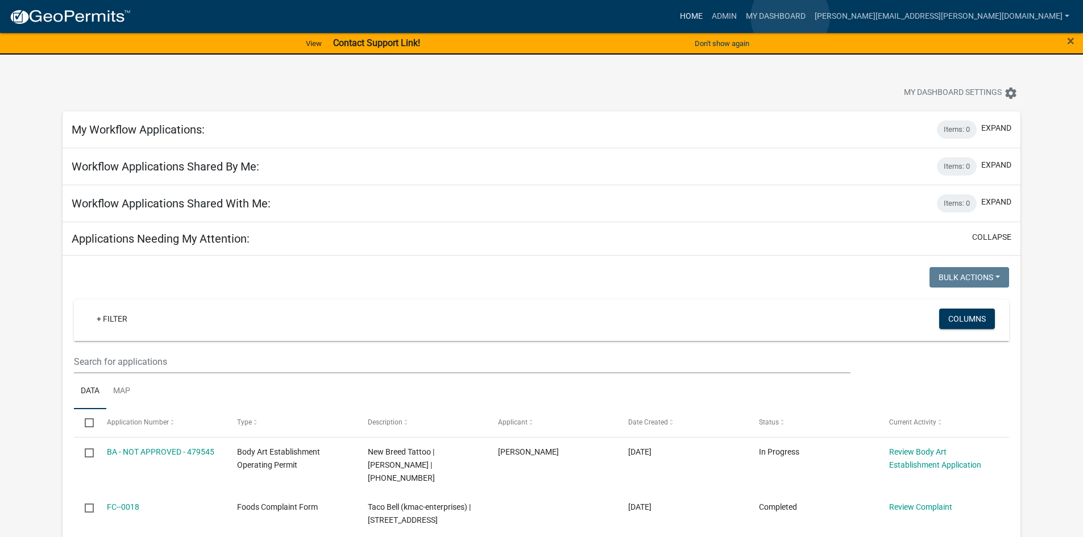
click at [707, 17] on link "Home" at bounding box center [691, 17] width 32 height 22
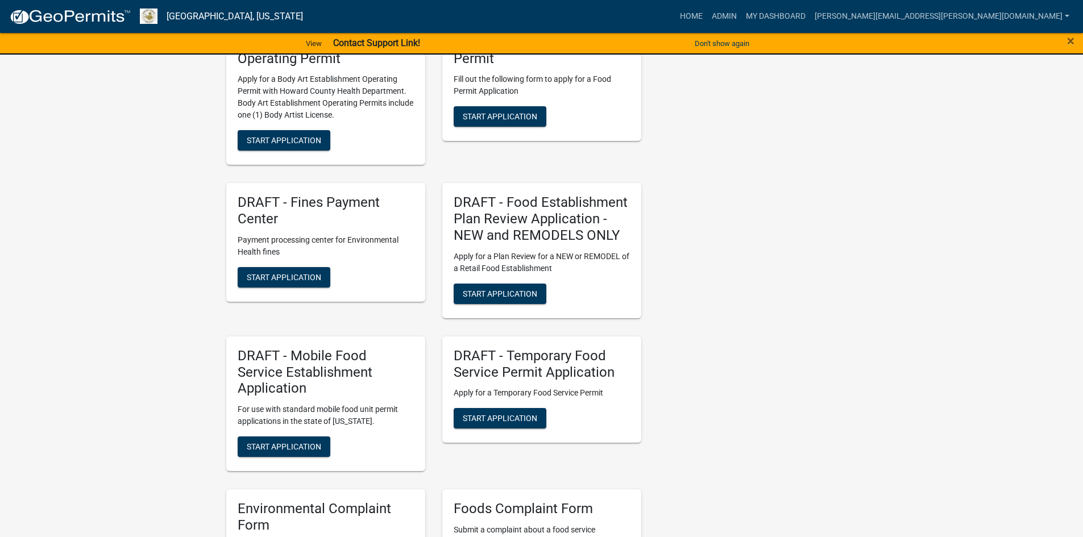
scroll to position [1137, 0]
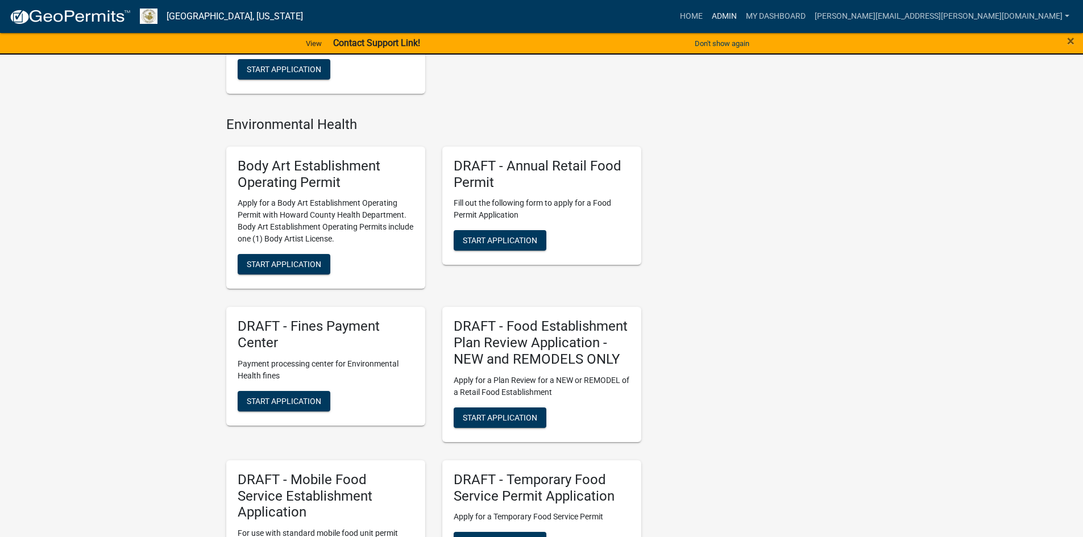
click at [741, 15] on link "Admin" at bounding box center [724, 17] width 34 height 22
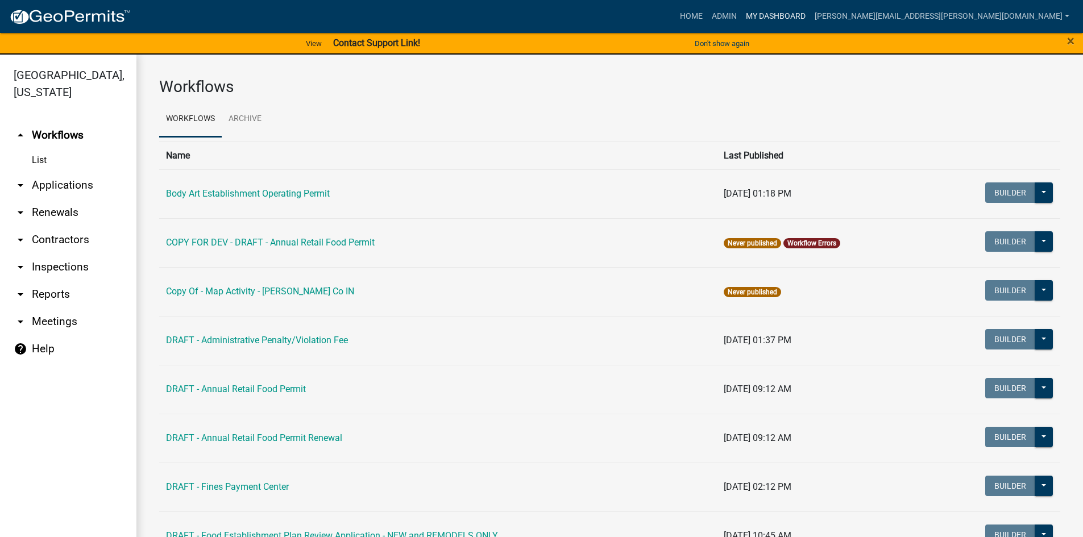
click at [810, 14] on link "My Dashboard" at bounding box center [775, 17] width 69 height 22
